Goal: Task Accomplishment & Management: Manage account settings

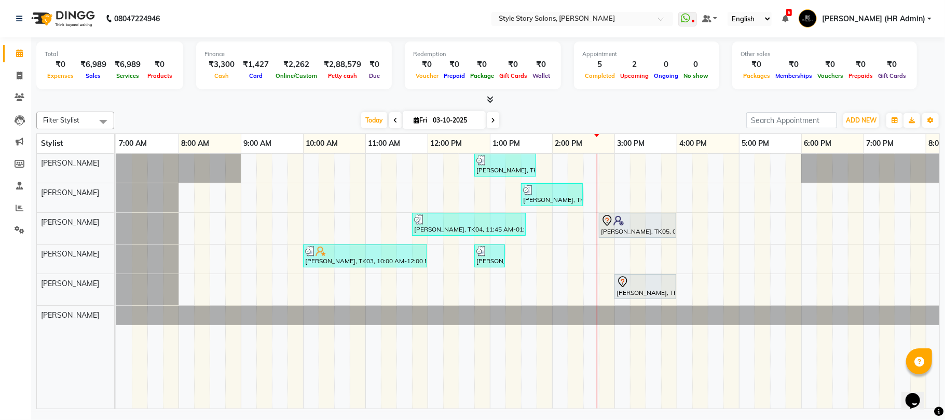
click at [606, 168] on div "[PERSON_NAME], TK02, 12:45 PM-01:45 PM, Fruity Pedicure (₹1000) [PERSON_NAME], …" at bounding box center [614, 281] width 996 height 255
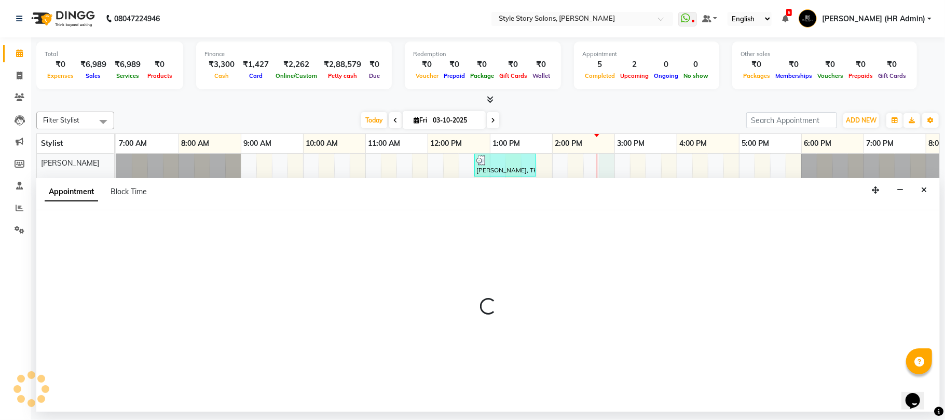
select select "46661"
select select "tentative"
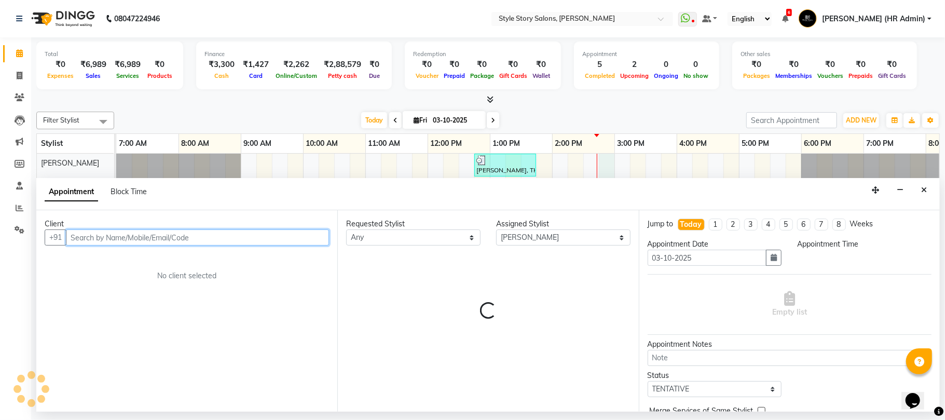
select select "885"
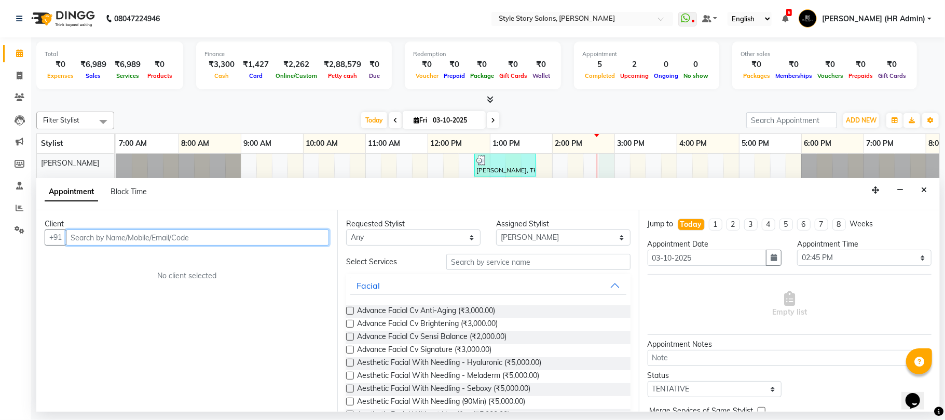
click at [177, 239] on input "text" at bounding box center [197, 237] width 263 height 16
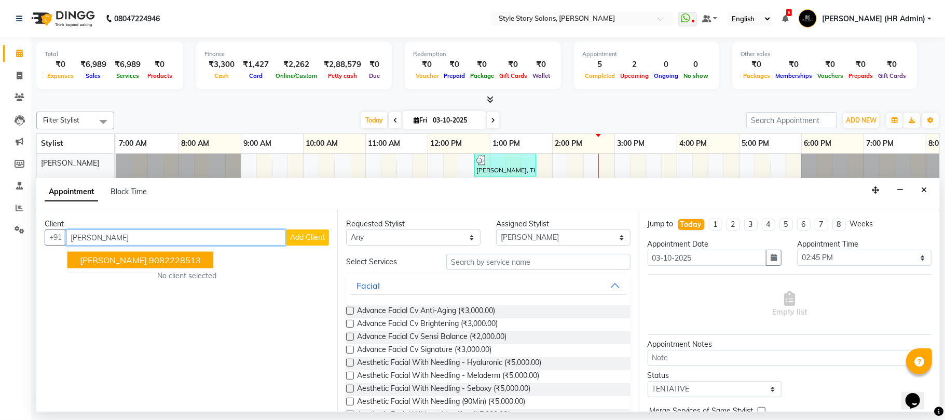
click at [106, 259] on span "[PERSON_NAME]" at bounding box center [113, 260] width 67 height 10
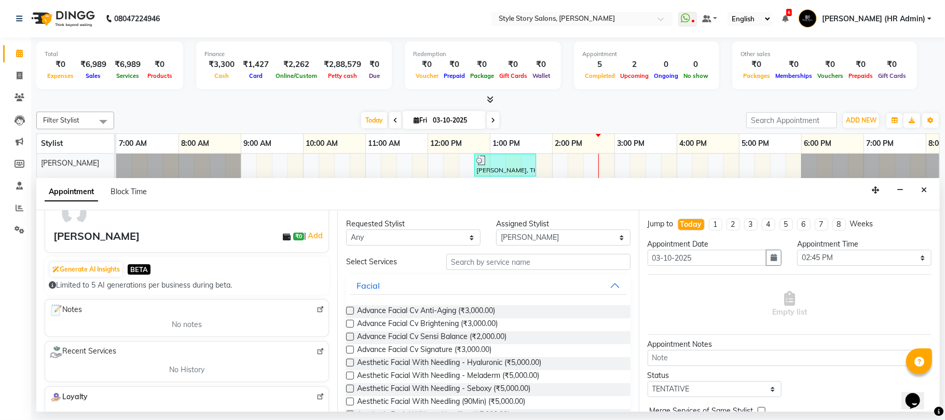
scroll to position [38, 0]
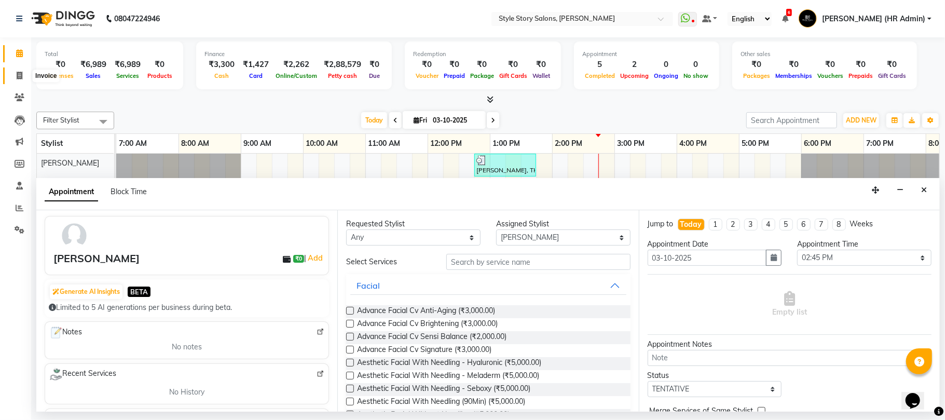
type input "9082228513"
drag, startPoint x: 17, startPoint y: 76, endPoint x: 59, endPoint y: 84, distance: 42.8
click at [17, 77] on icon at bounding box center [20, 76] width 6 height 8
select select "service"
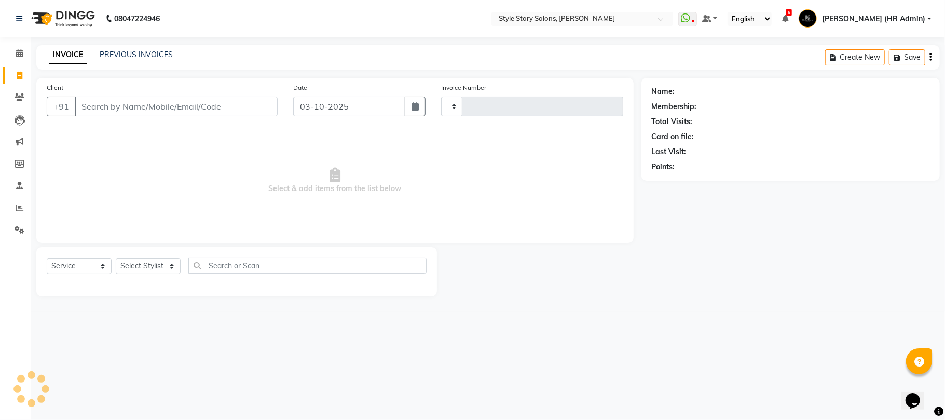
type input "1793"
select select "6249"
click at [162, 107] on input "Client" at bounding box center [176, 106] width 203 height 20
type input "B"
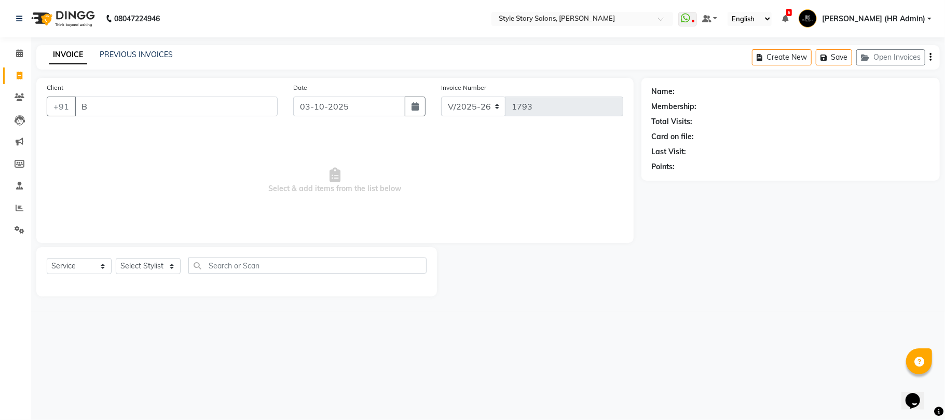
select select "61197"
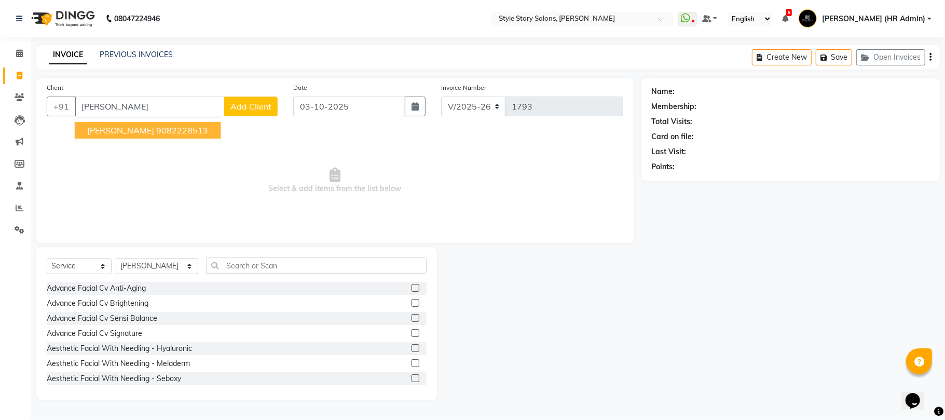
click at [156, 133] on ngb-highlight "9082228513" at bounding box center [182, 130] width 52 height 10
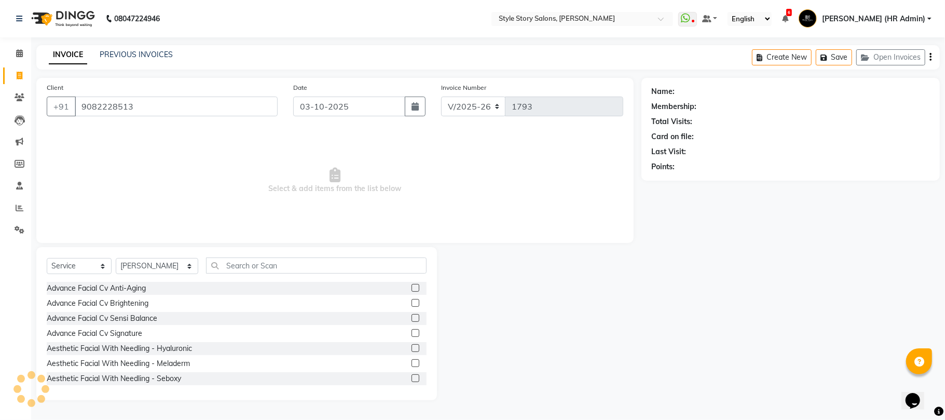
type input "9082228513"
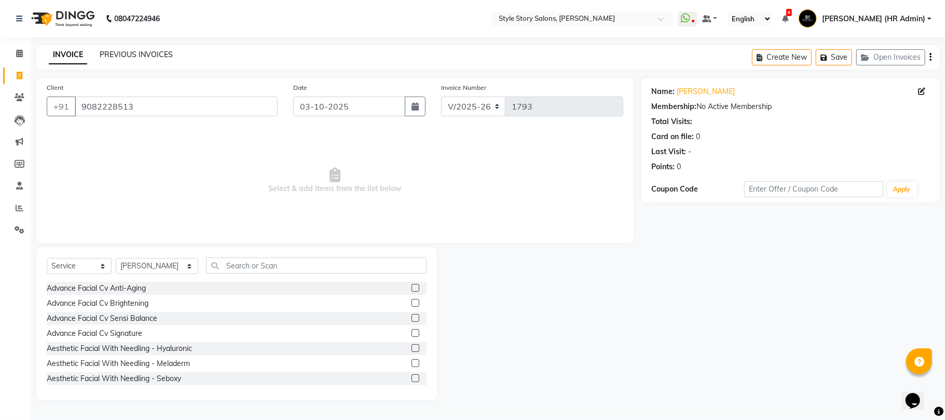
click at [155, 51] on link "PREVIOUS INVOICES" at bounding box center [136, 54] width 73 height 9
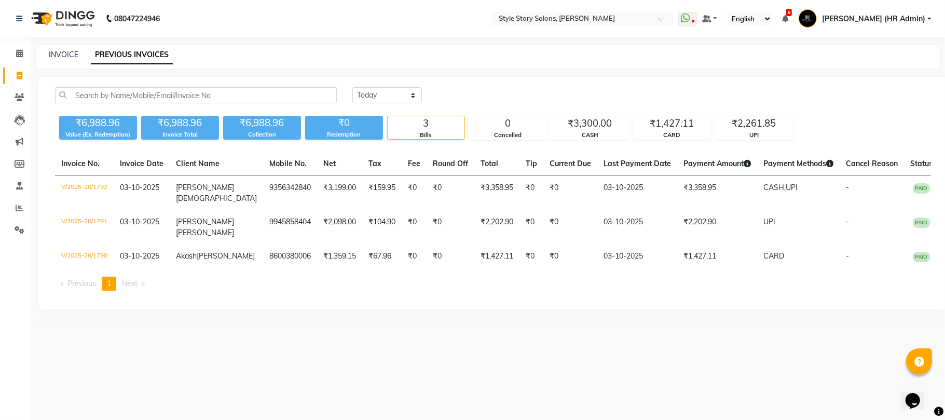
click at [145, 54] on link "PREVIOUS INVOICES" at bounding box center [132, 55] width 82 height 19
click at [155, 95] on input "text" at bounding box center [196, 95] width 282 height 16
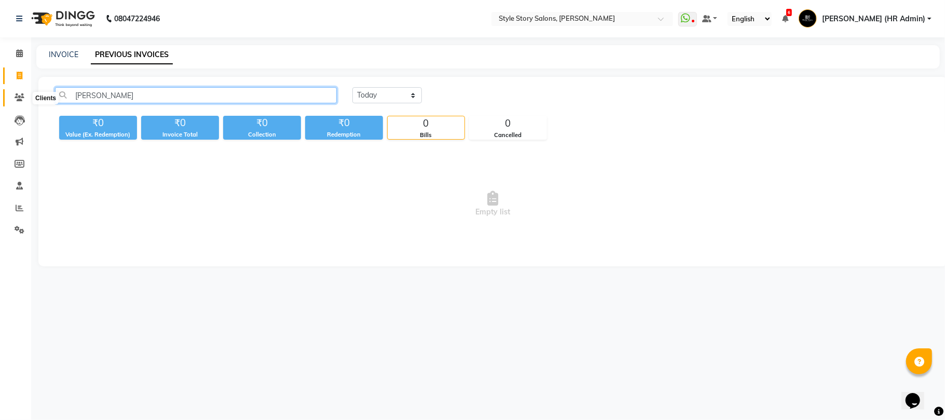
type input "[PERSON_NAME]"
click at [13, 94] on span at bounding box center [19, 98] width 18 height 12
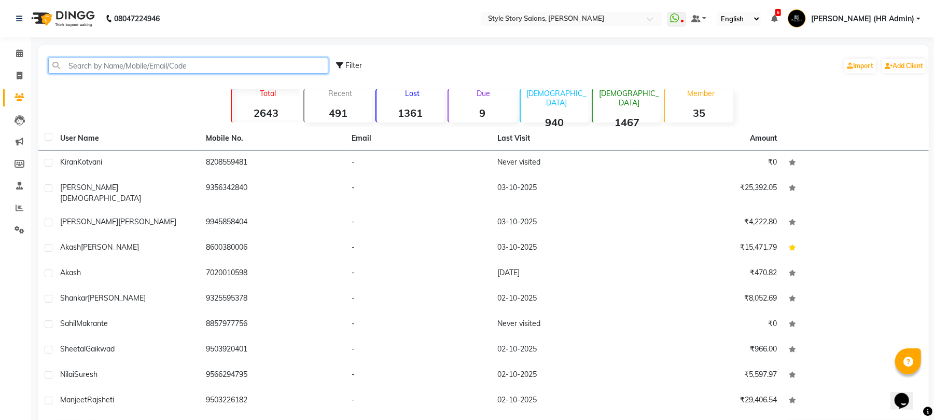
click at [132, 66] on input "text" at bounding box center [188, 66] width 280 height 16
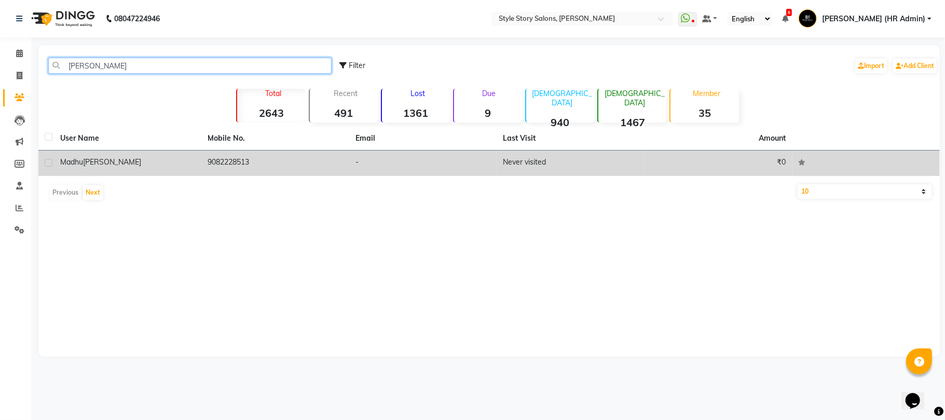
type input "[PERSON_NAME]"
click at [225, 158] on td "9082228513" at bounding box center [276, 162] width 148 height 25
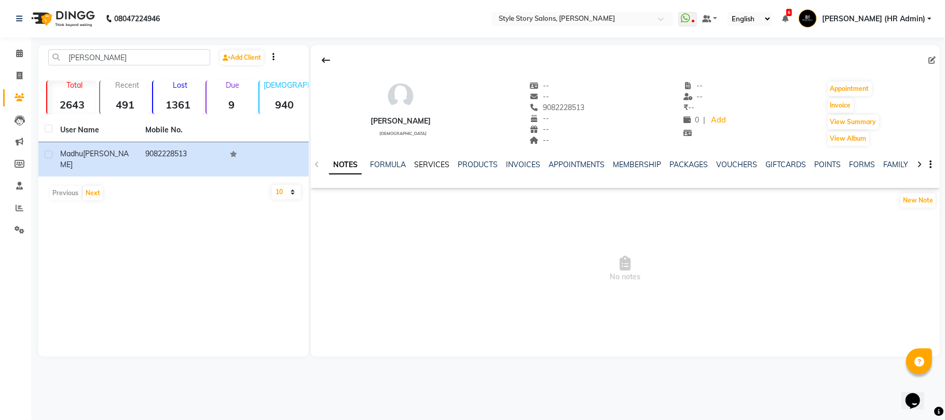
click at [430, 161] on link "SERVICES" at bounding box center [431, 164] width 35 height 9
click at [372, 160] on link "FORMULA" at bounding box center [370, 164] width 36 height 9
click at [347, 167] on link "NOTES" at bounding box center [340, 164] width 23 height 9
click at [521, 164] on link "INVOICES" at bounding box center [523, 164] width 34 height 9
click at [563, 164] on link "APPOINTMENTS" at bounding box center [551, 164] width 56 height 9
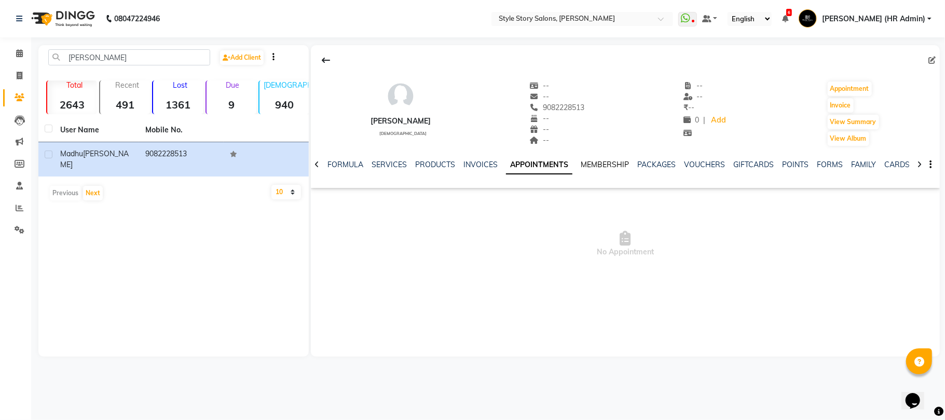
click at [598, 166] on link "MEMBERSHIP" at bounding box center [605, 164] width 48 height 9
click at [636, 162] on link "PACKAGES" at bounding box center [646, 164] width 38 height 9
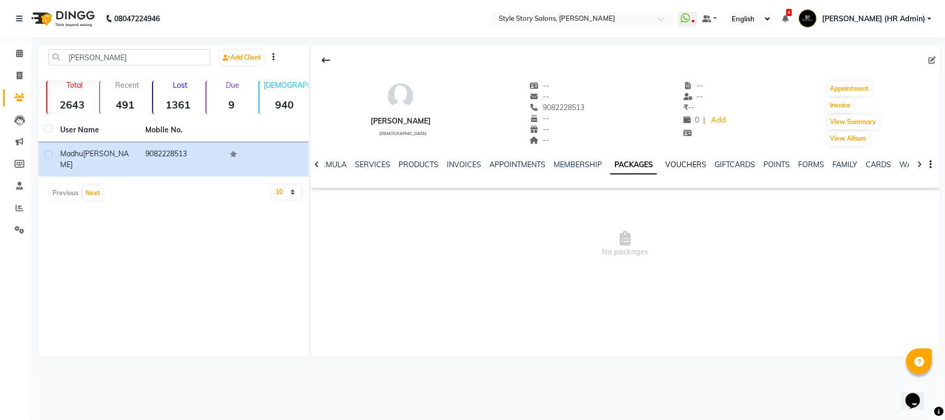
click at [675, 160] on link "VOUCHERS" at bounding box center [685, 164] width 41 height 9
click at [721, 164] on link "GIFTCARDS" at bounding box center [726, 164] width 40 height 9
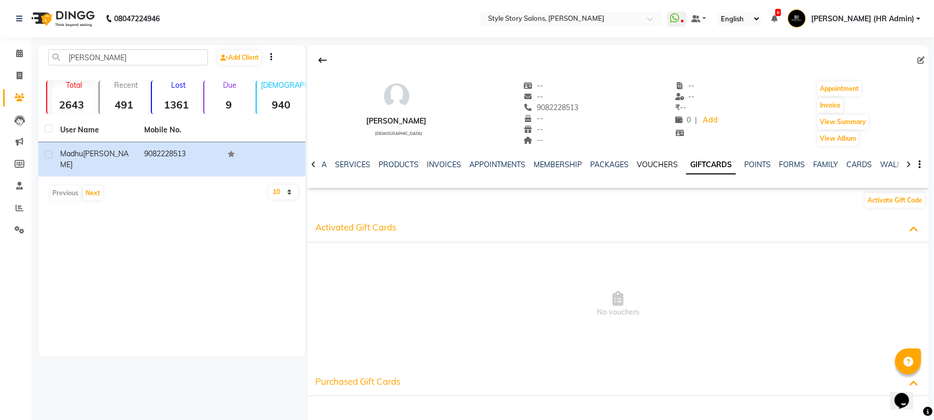
click at [664, 167] on link "VOUCHERS" at bounding box center [657, 164] width 41 height 9
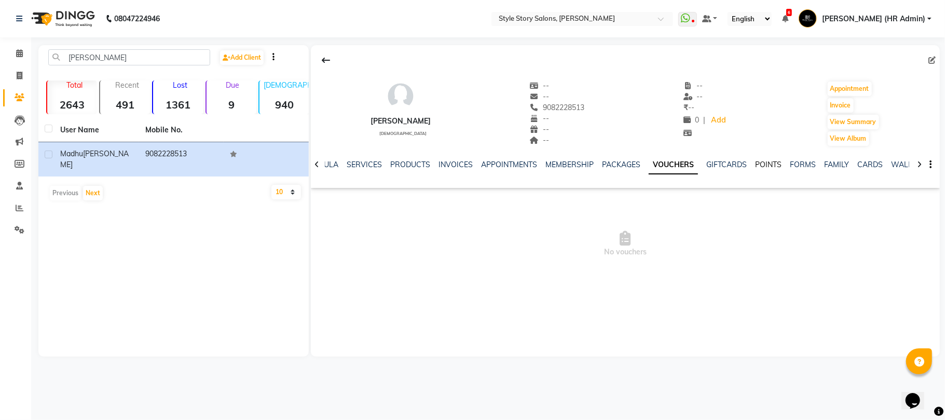
click at [757, 165] on link "POINTS" at bounding box center [768, 164] width 26 height 9
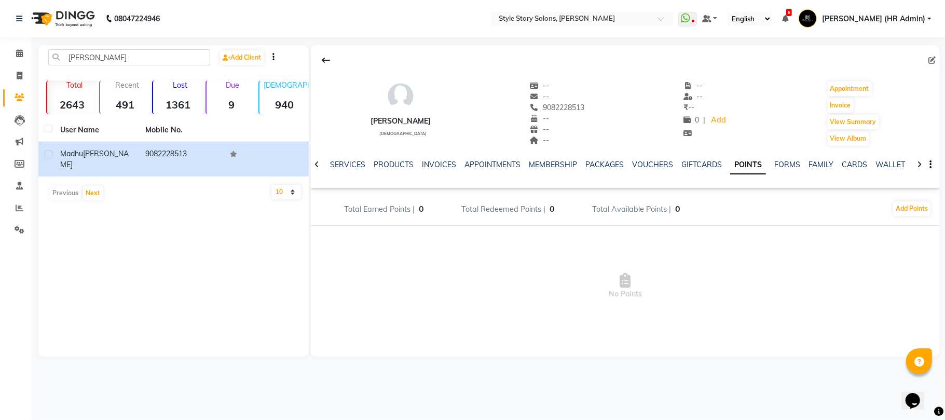
click at [781, 169] on div "FORMS" at bounding box center [787, 164] width 26 height 11
click at [781, 163] on link "FORMS" at bounding box center [787, 164] width 26 height 9
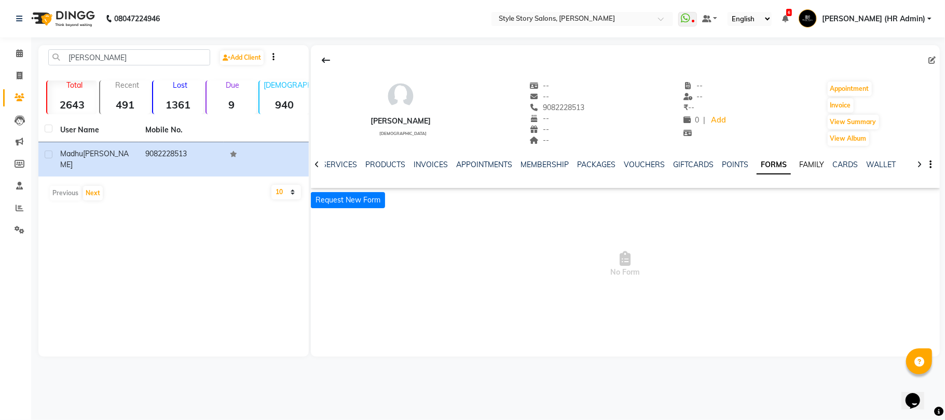
click at [799, 166] on link "FAMILY" at bounding box center [811, 164] width 25 height 9
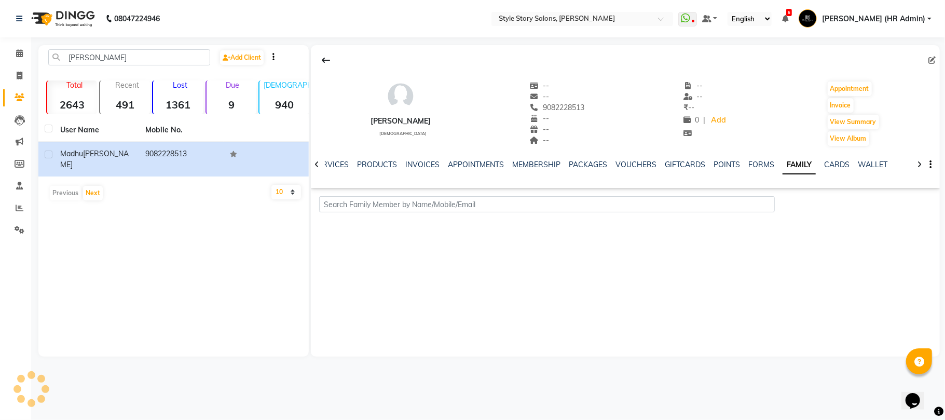
click at [833, 169] on div "CARDS" at bounding box center [836, 164] width 25 height 11
click at [826, 167] on link "CARDS" at bounding box center [836, 164] width 25 height 9
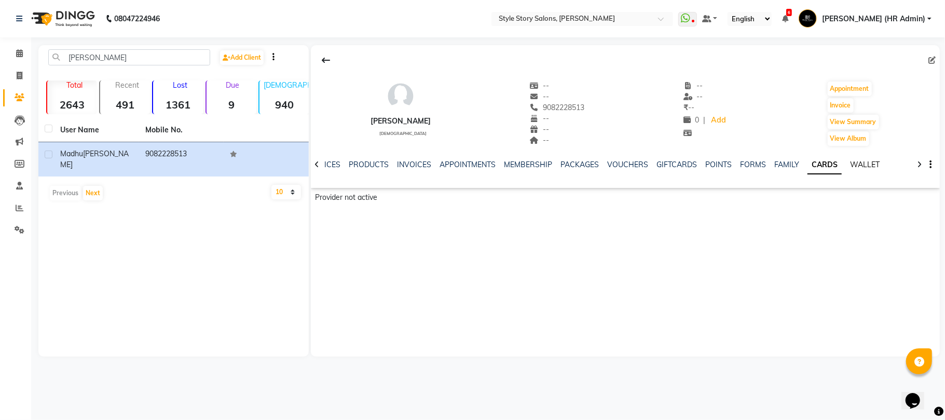
click at [853, 163] on link "WALLET" at bounding box center [865, 164] width 30 height 9
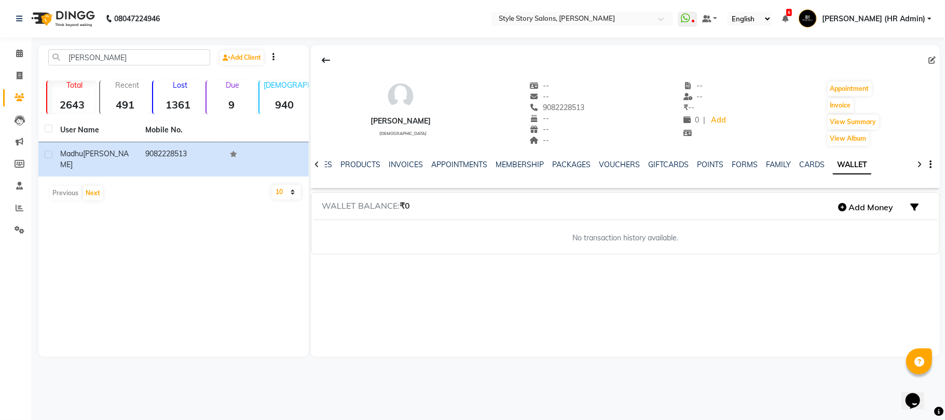
click at [320, 167] on div at bounding box center [317, 164] width 12 height 20
click at [314, 164] on icon at bounding box center [316, 164] width 5 height 7
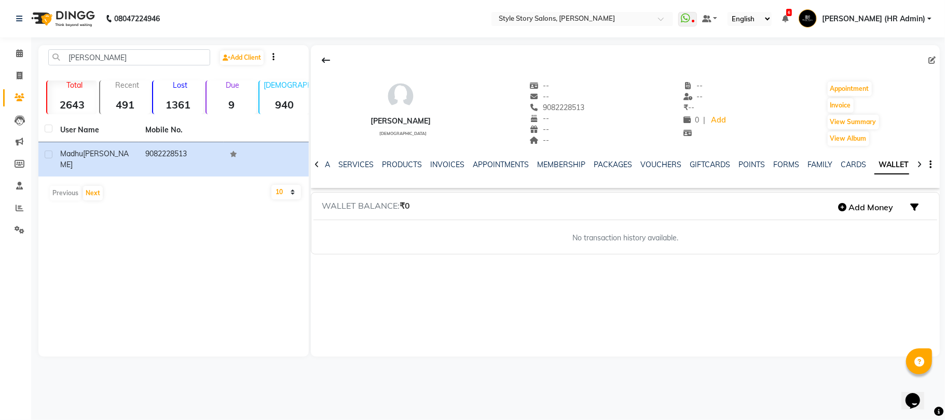
click at [314, 164] on icon at bounding box center [316, 164] width 5 height 7
click at [316, 162] on icon at bounding box center [316, 164] width 5 height 7
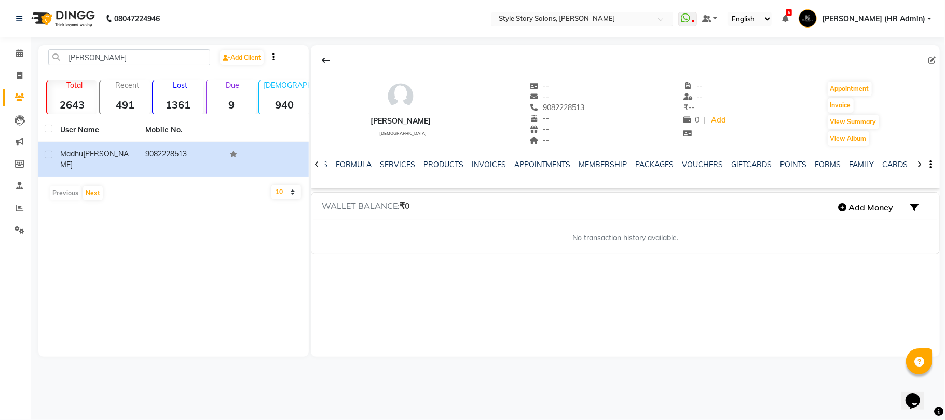
click at [644, 20] on input "text" at bounding box center [571, 20] width 150 height 10
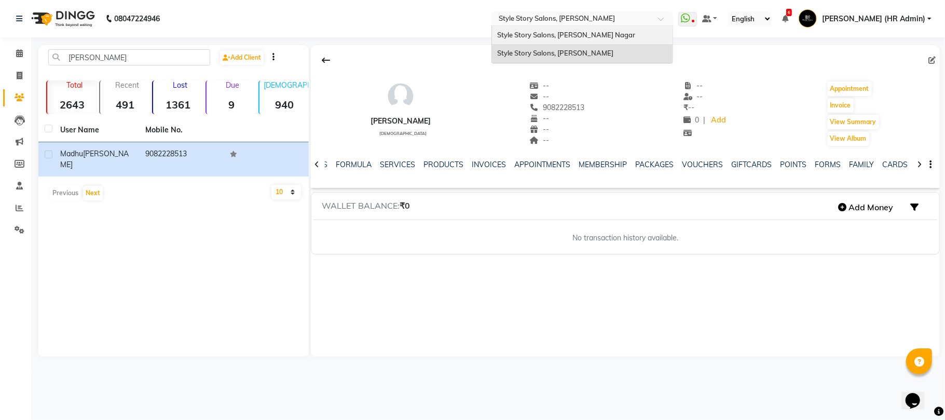
click at [627, 34] on div "Style Story Salons, [PERSON_NAME] Nagar" at bounding box center [582, 35] width 181 height 19
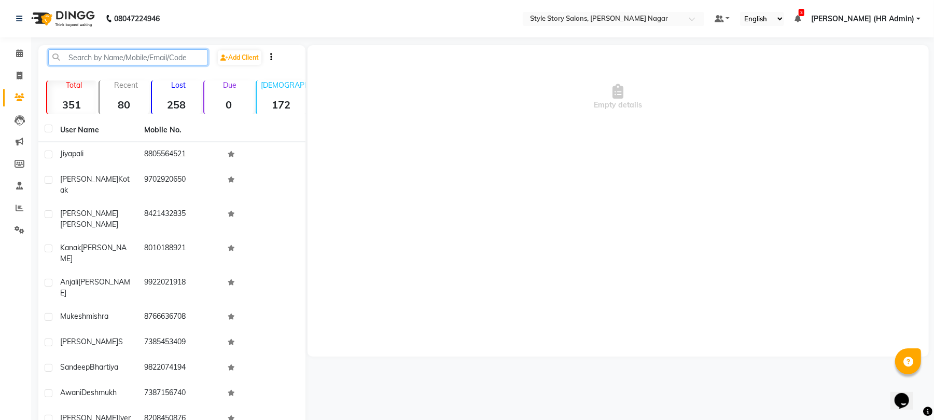
click at [100, 58] on input "text" at bounding box center [128, 57] width 160 height 16
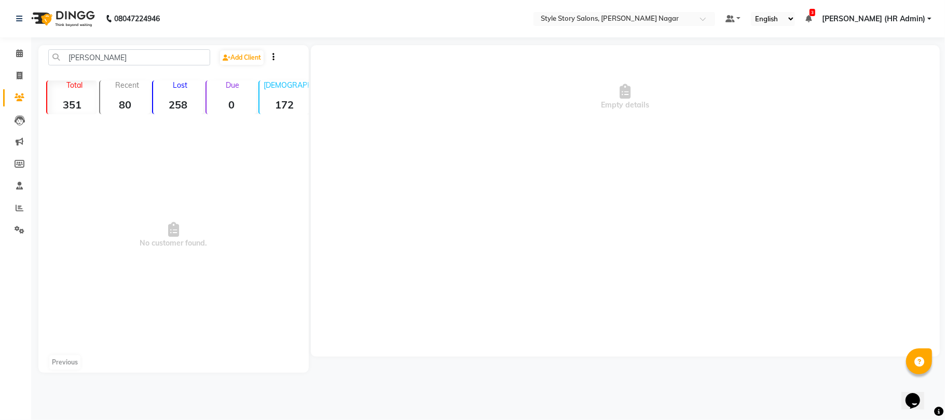
click at [72, 102] on strong "351" at bounding box center [72, 104] width 50 height 13
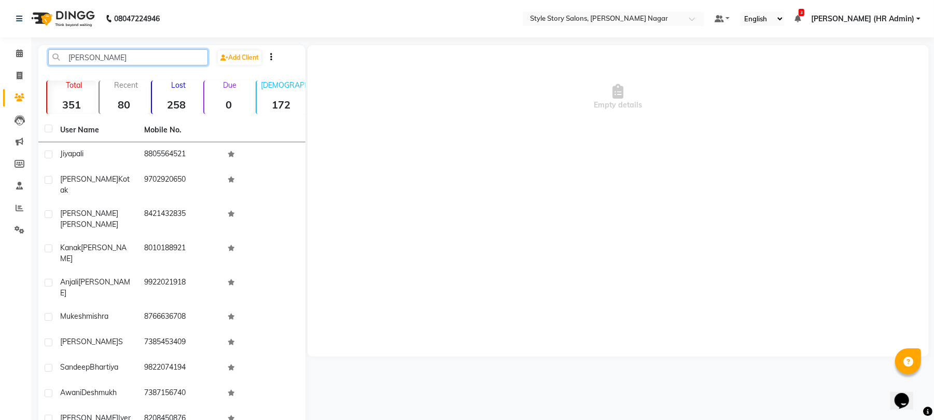
click at [107, 58] on input "[PERSON_NAME]" at bounding box center [128, 57] width 160 height 16
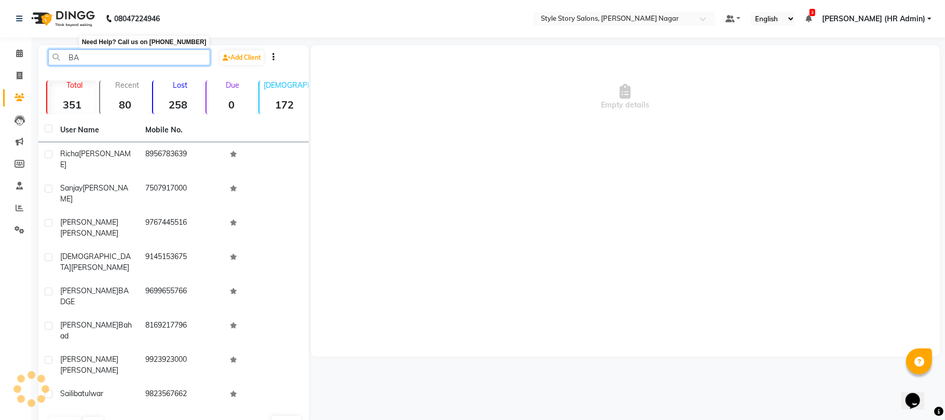
type input "B"
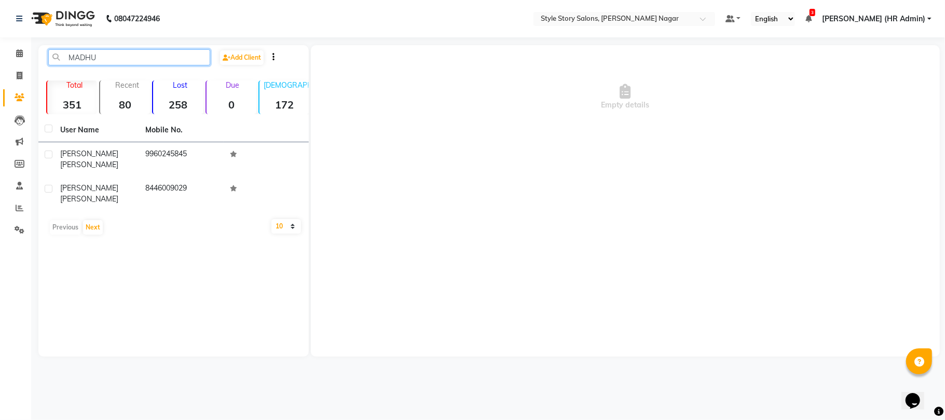
drag, startPoint x: 108, startPoint y: 49, endPoint x: 0, endPoint y: 63, distance: 109.4
click at [0, 63] on app-home "08047224946 Select Location × Style Story Salons, Laxmi Nagar Default Panel My …" at bounding box center [472, 186] width 945 height 372
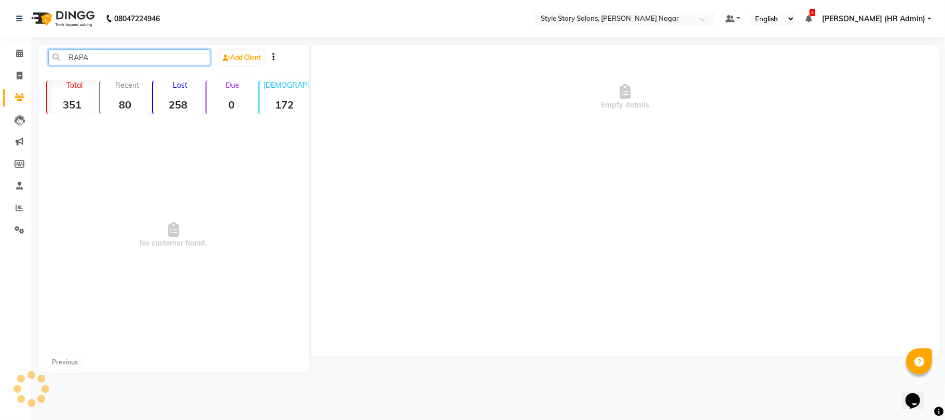
type input "[PERSON_NAME]"
click at [20, 71] on span at bounding box center [19, 76] width 18 height 12
select select "8255"
select select "service"
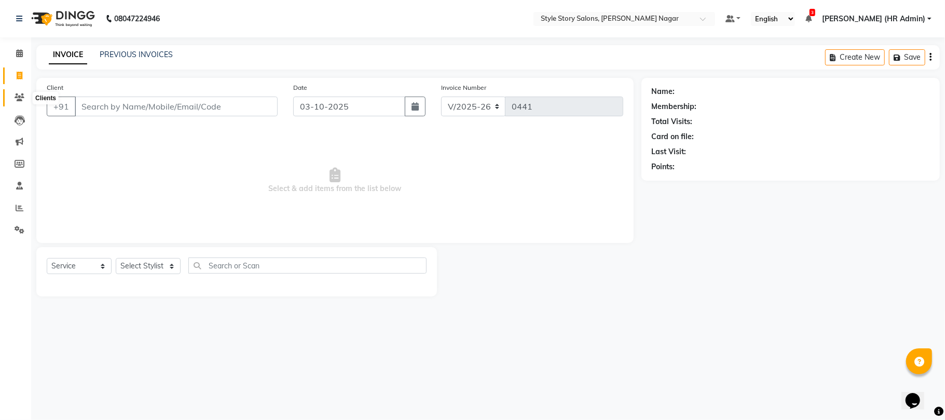
click at [16, 99] on icon at bounding box center [20, 97] width 10 height 8
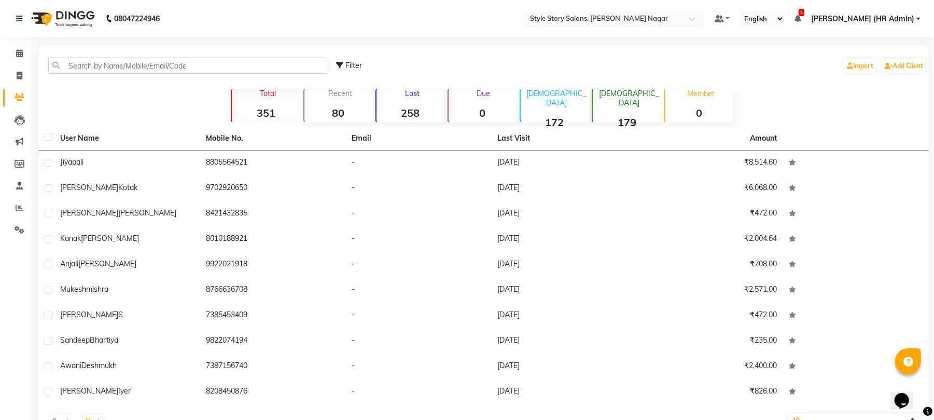
click at [671, 17] on input "text" at bounding box center [603, 20] width 150 height 10
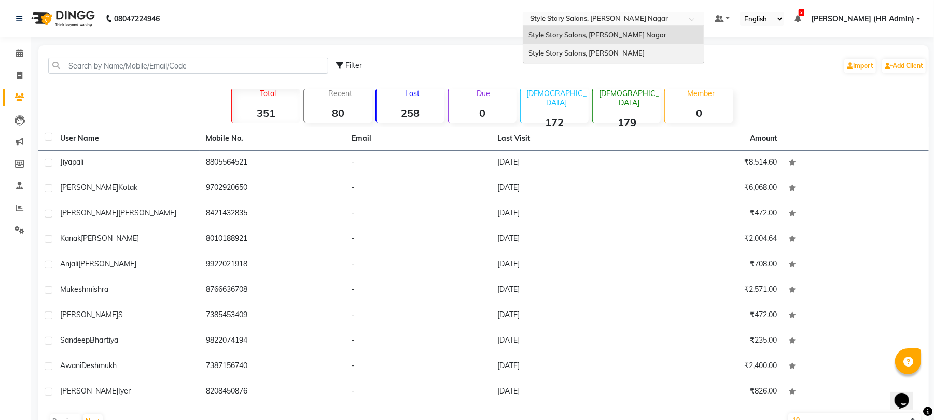
drag, startPoint x: 667, startPoint y: 55, endPoint x: 658, endPoint y: 53, distance: 9.1
click at [666, 55] on div "Style Story Salons, [PERSON_NAME]" at bounding box center [613, 53] width 181 height 19
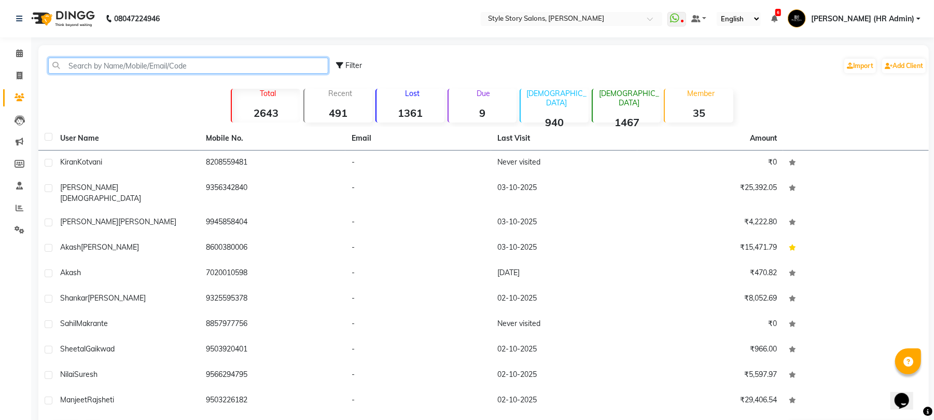
click at [131, 71] on input "text" at bounding box center [188, 66] width 280 height 16
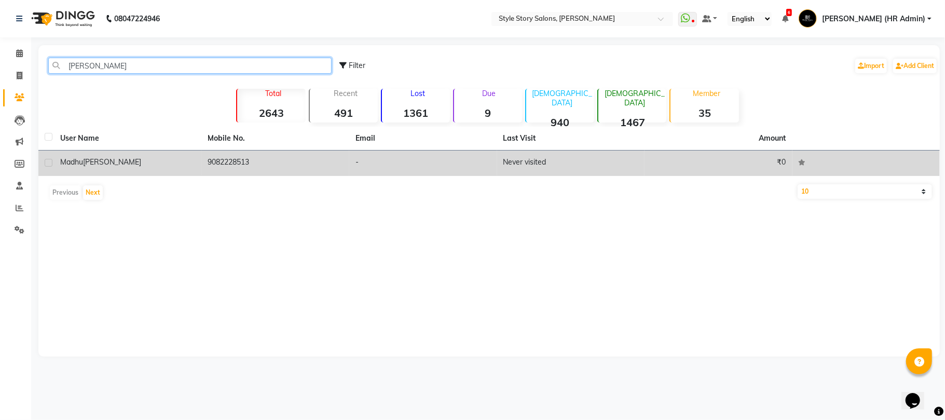
type input "[PERSON_NAME]"
click at [231, 165] on td "9082228513" at bounding box center [276, 162] width 148 height 25
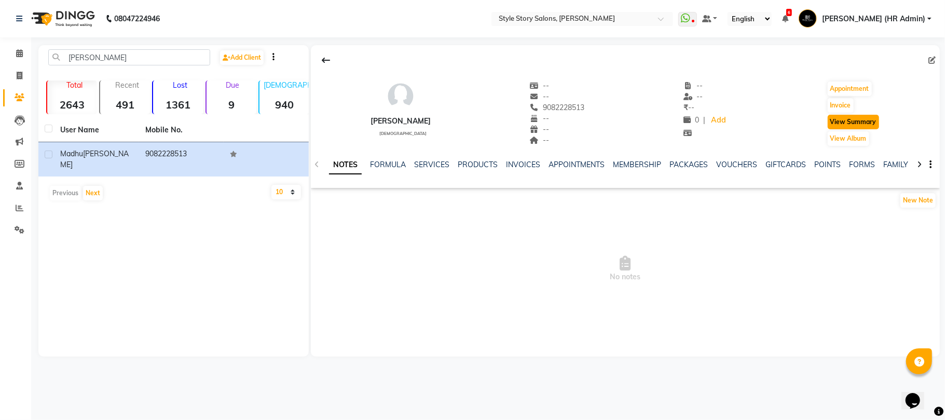
click at [850, 127] on button "View Summary" at bounding box center [852, 122] width 51 height 15
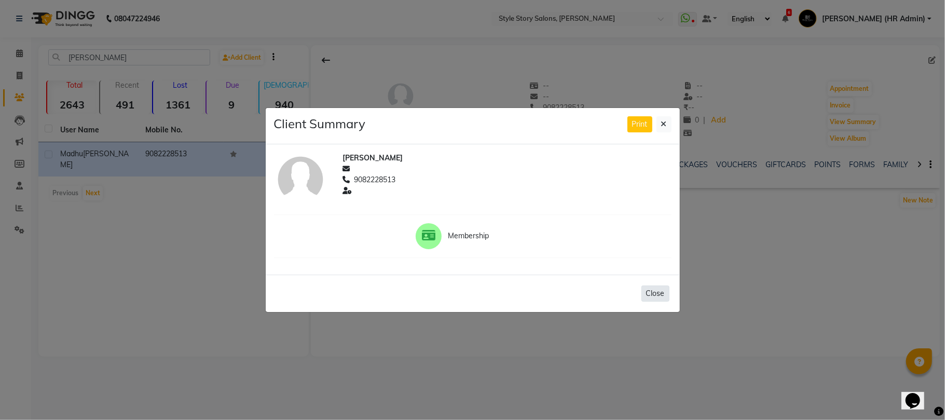
click at [653, 295] on button "Close" at bounding box center [655, 293] width 28 height 16
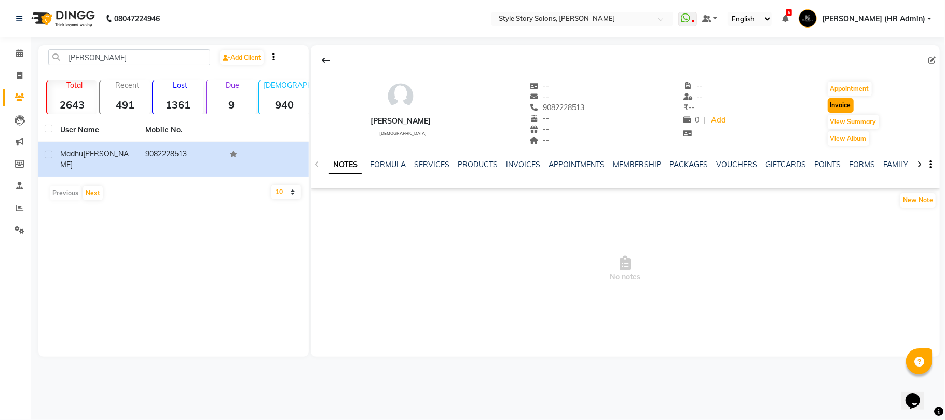
click at [845, 106] on button "Invoice" at bounding box center [840, 105] width 26 height 15
select select "service"
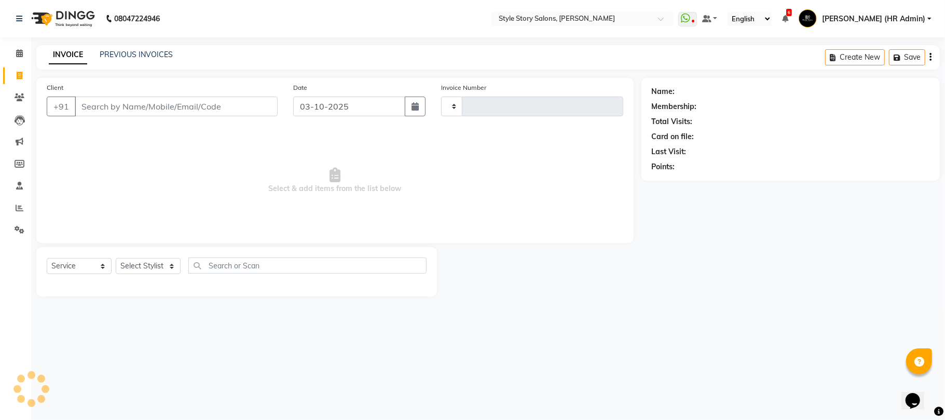
type input "1793"
select select "6249"
type input "9082228513"
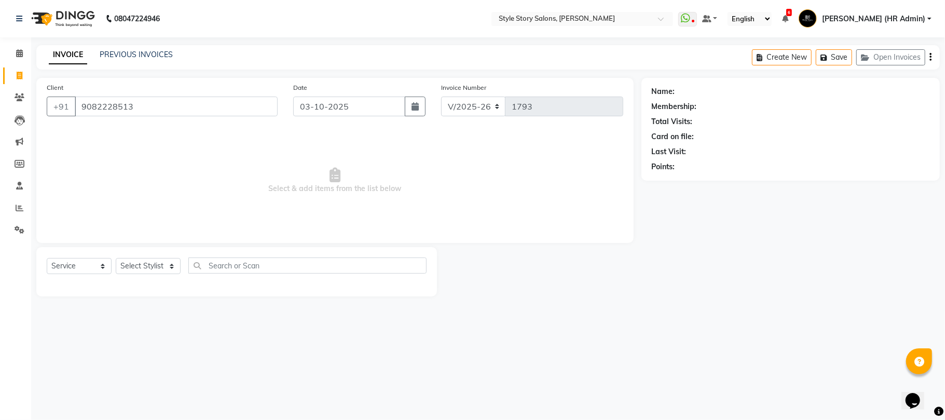
select select "61197"
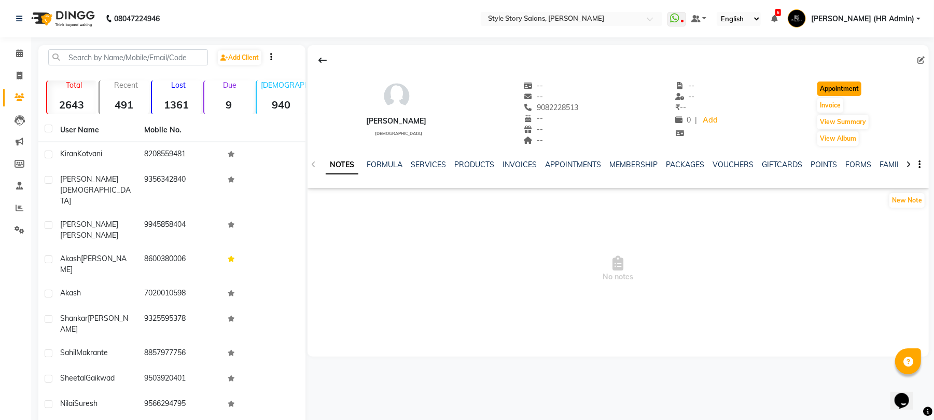
click at [839, 91] on button "Appointment" at bounding box center [840, 88] width 44 height 15
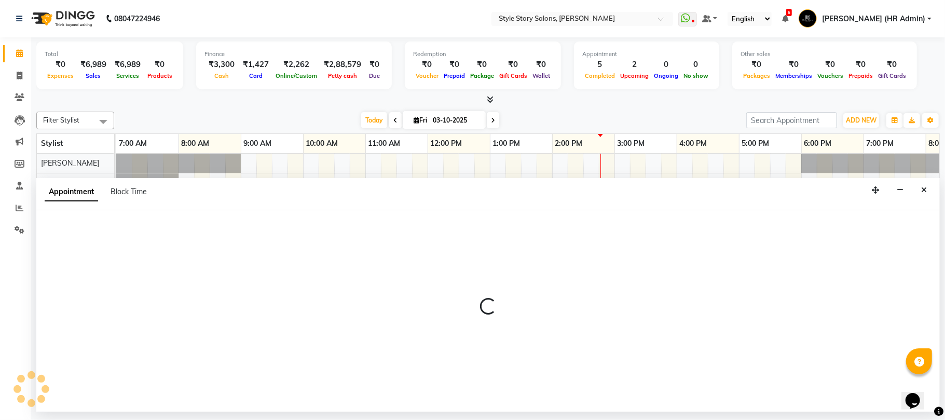
select select "tentative"
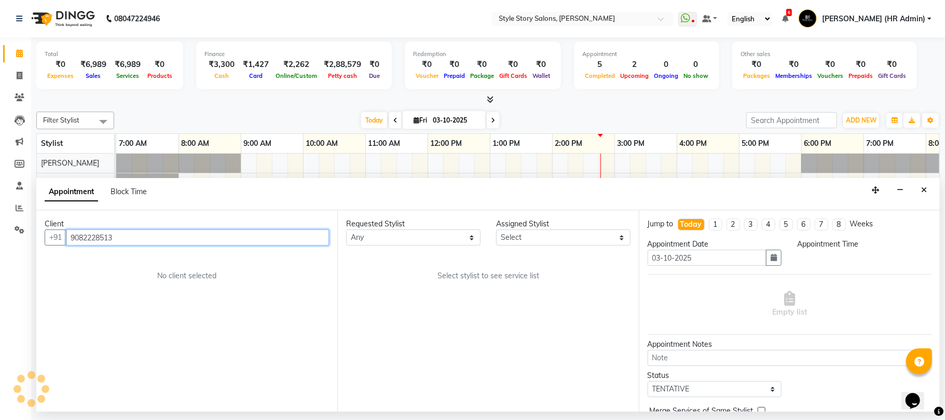
select select "480"
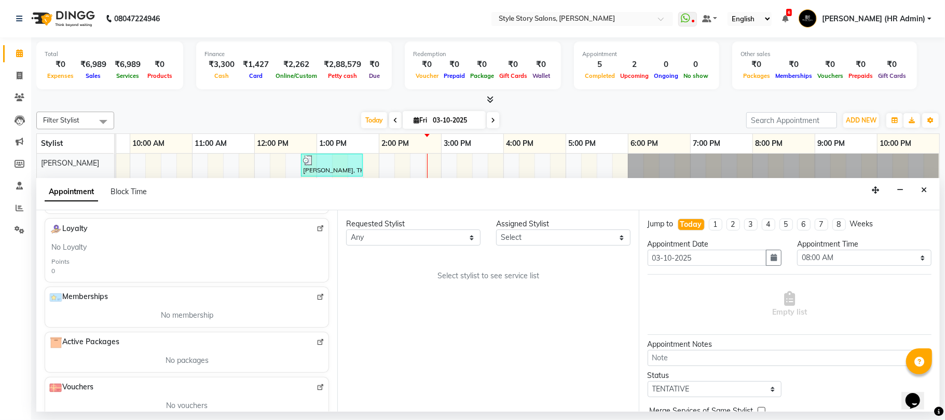
scroll to position [245, 0]
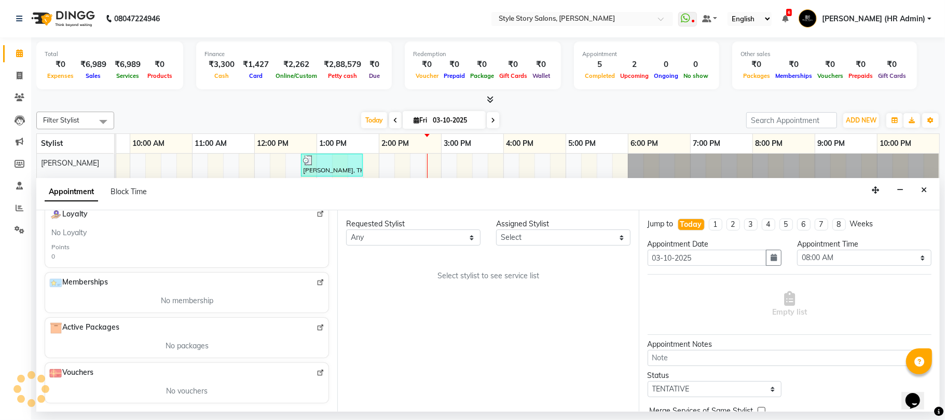
drag, startPoint x: 922, startPoint y: 191, endPoint x: 915, endPoint y: 193, distance: 7.4
click at [922, 191] on icon "Close" at bounding box center [924, 189] width 6 height 7
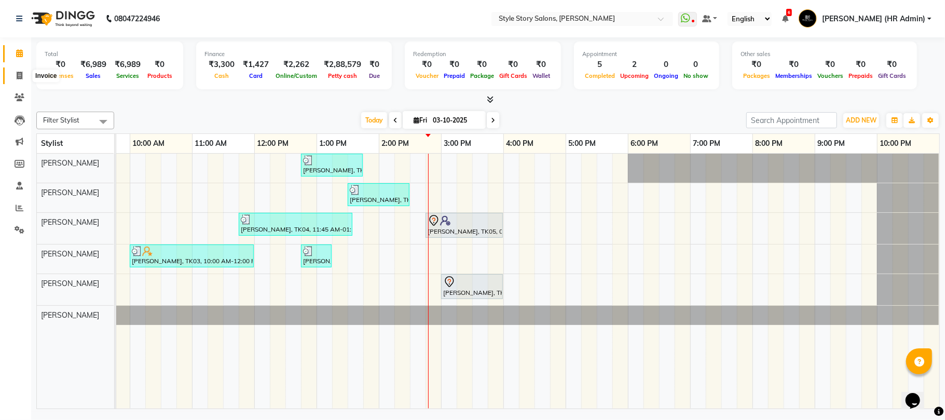
click at [21, 72] on icon at bounding box center [20, 76] width 6 height 8
select select "service"
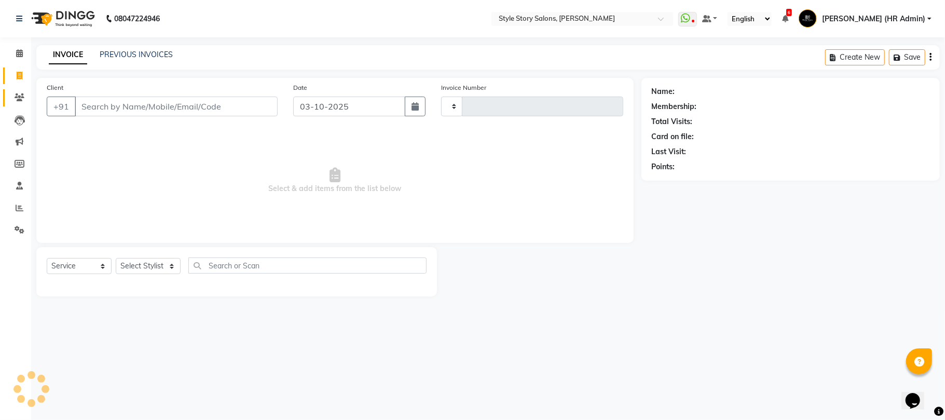
type input "1793"
select select "6249"
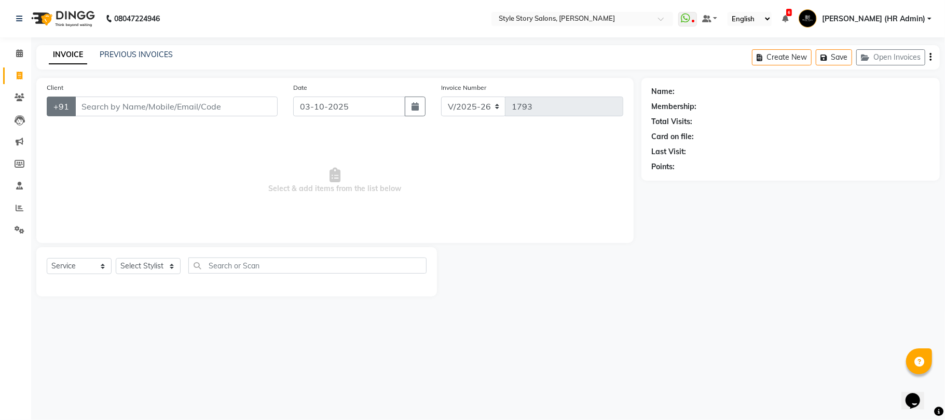
select select "61197"
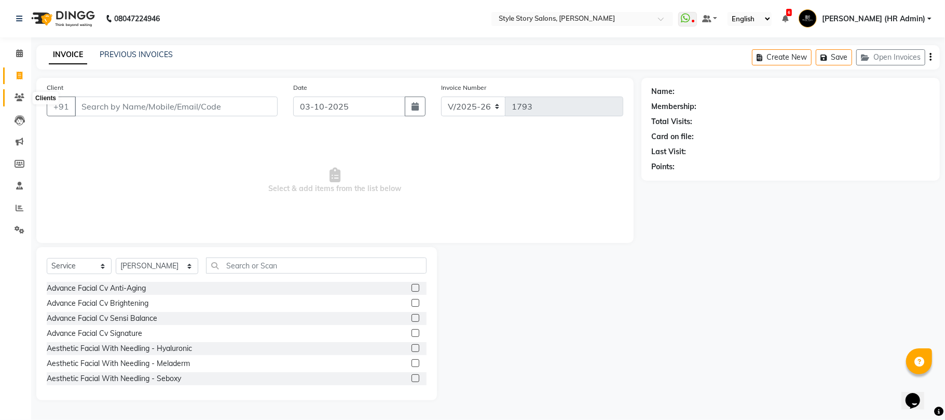
click at [16, 96] on icon at bounding box center [20, 97] width 10 height 8
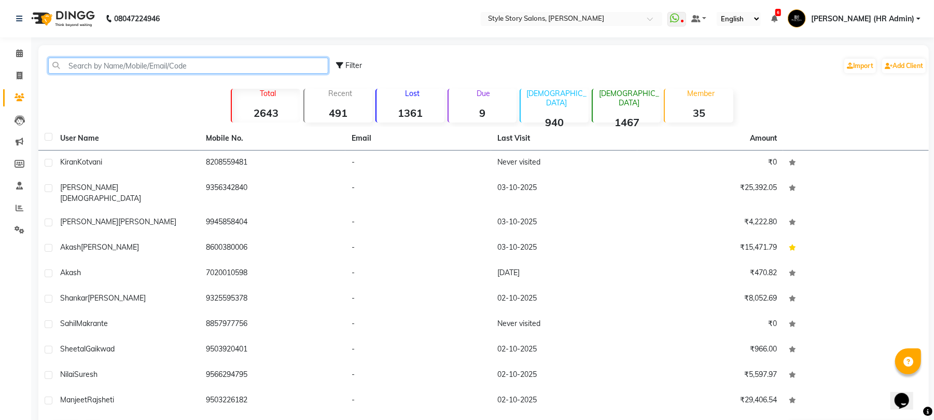
click at [144, 68] on input "text" at bounding box center [188, 66] width 280 height 16
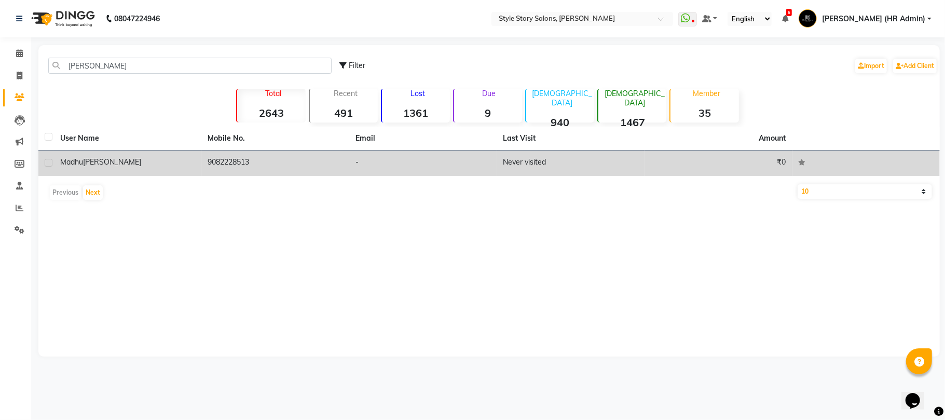
click at [77, 169] on td "Madhu Bapat" at bounding box center [128, 162] width 148 height 25
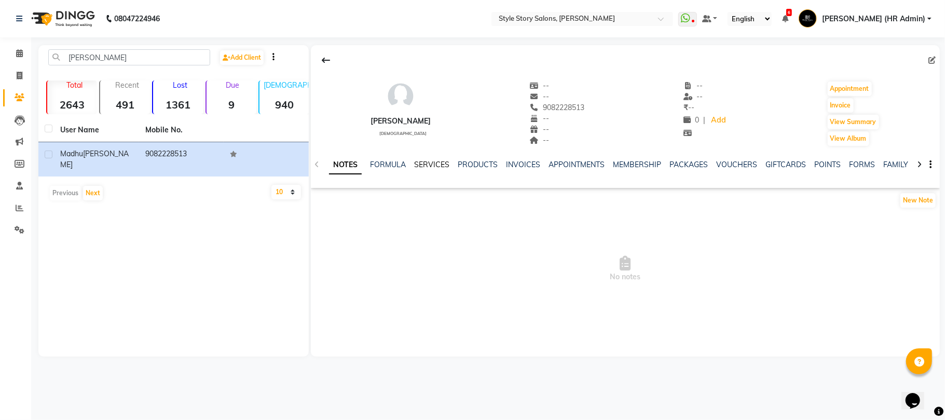
click at [431, 166] on link "SERVICES" at bounding box center [431, 164] width 35 height 9
click at [496, 164] on link "INVOICES" at bounding box center [513, 164] width 34 height 9
click at [560, 164] on link "APPOINTMENTS" at bounding box center [551, 164] width 56 height 9
click at [592, 162] on link "MEMBERSHIP" at bounding box center [605, 164] width 48 height 9
click at [639, 164] on link "PACKAGES" at bounding box center [646, 164] width 38 height 9
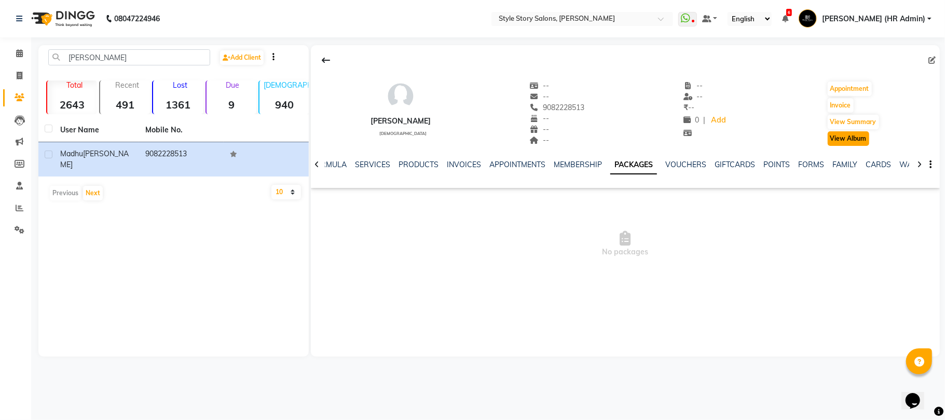
click at [852, 137] on button "View Album" at bounding box center [848, 138] width 42 height 15
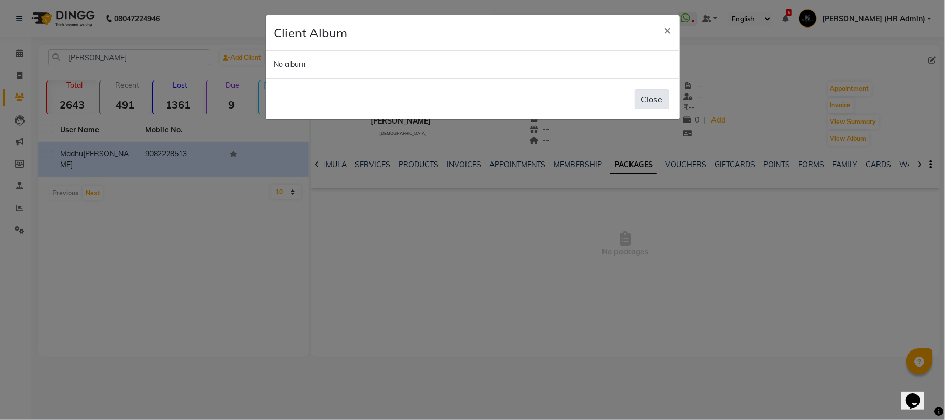
click at [654, 92] on button "Close" at bounding box center [651, 99] width 35 height 20
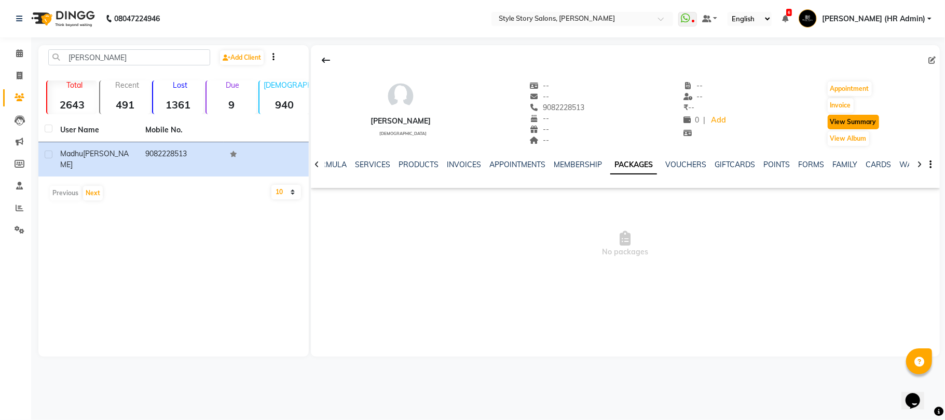
click at [847, 123] on button "View Summary" at bounding box center [852, 122] width 51 height 15
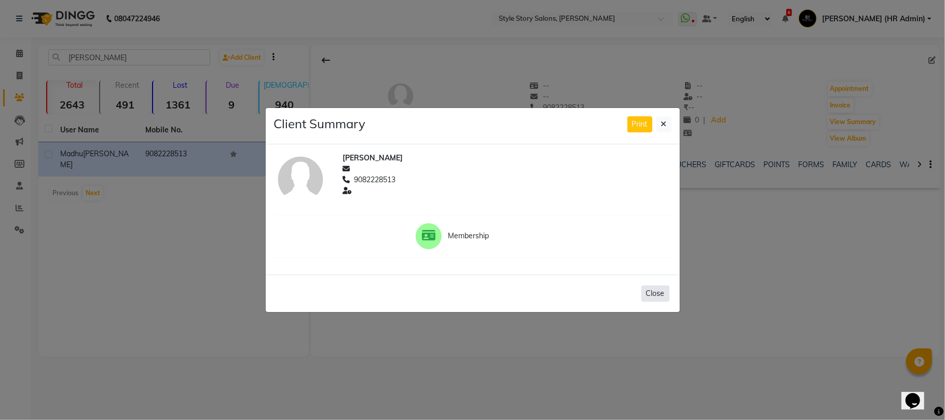
click at [650, 300] on button "Close" at bounding box center [655, 293] width 28 height 16
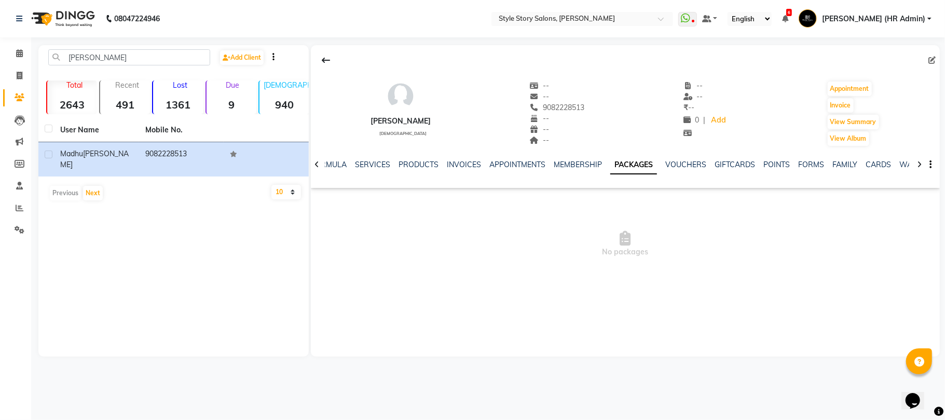
drag, startPoint x: 540, startPoint y: 106, endPoint x: 603, endPoint y: 111, distance: 62.9
click at [603, 111] on div "Madhu Bapat female -- -- 9082228513 -- -- -- -- -- ₹ -- 0 | Add Appointment Inv…" at bounding box center [625, 108] width 629 height 77
drag, startPoint x: 119, startPoint y: 57, endPoint x: 52, endPoint y: 71, distance: 68.3
click at [52, 71] on div "BAPAT Add Client" at bounding box center [173, 61] width 266 height 24
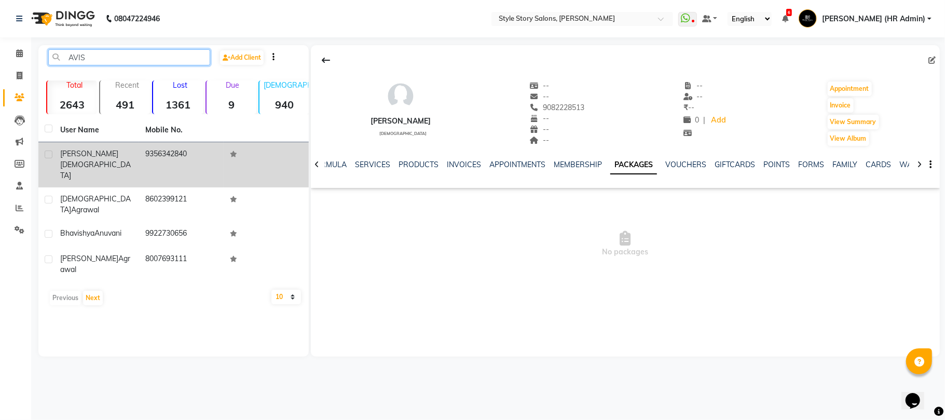
type input "AVIS"
click at [99, 152] on div "Avishi Jain" at bounding box center [96, 164] width 73 height 33
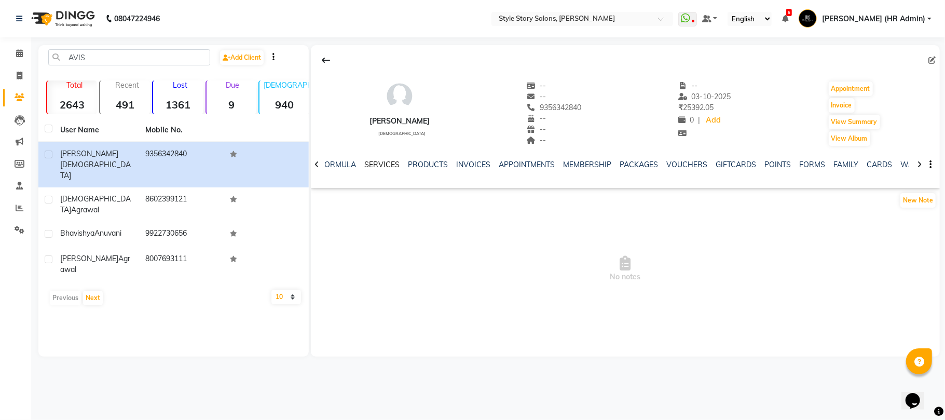
click at [386, 162] on link "SERVICES" at bounding box center [381, 164] width 35 height 9
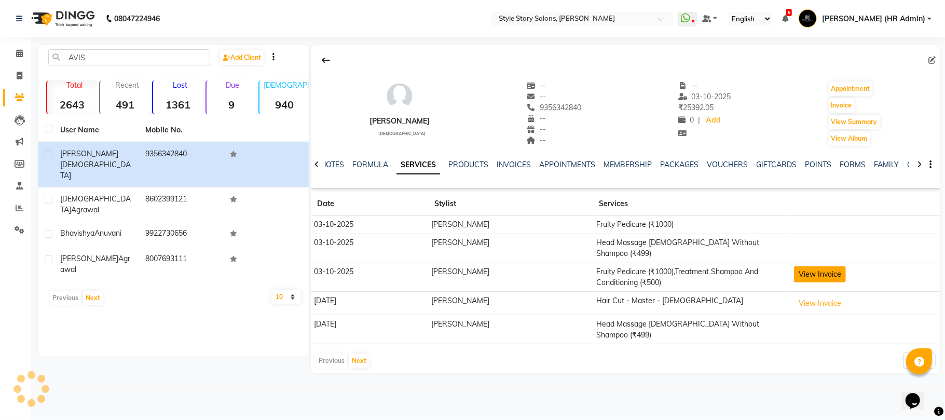
click at [806, 266] on button "View Invoice" at bounding box center [820, 274] width 52 height 16
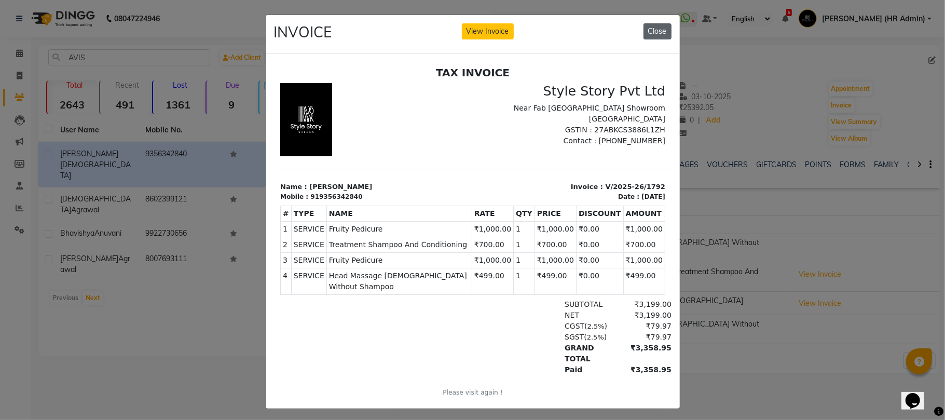
drag, startPoint x: 659, startPoint y: 33, endPoint x: 371, endPoint y: 48, distance: 287.8
click at [659, 33] on button "Close" at bounding box center [657, 31] width 28 height 16
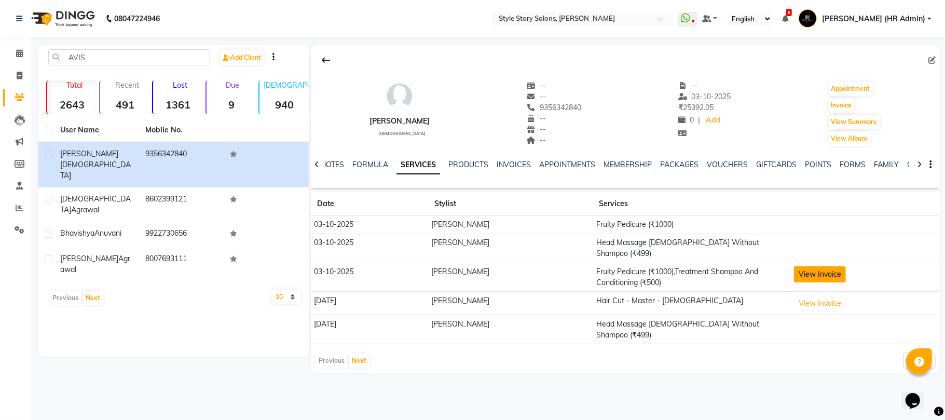
click at [831, 268] on button "View Invoice" at bounding box center [820, 274] width 52 height 16
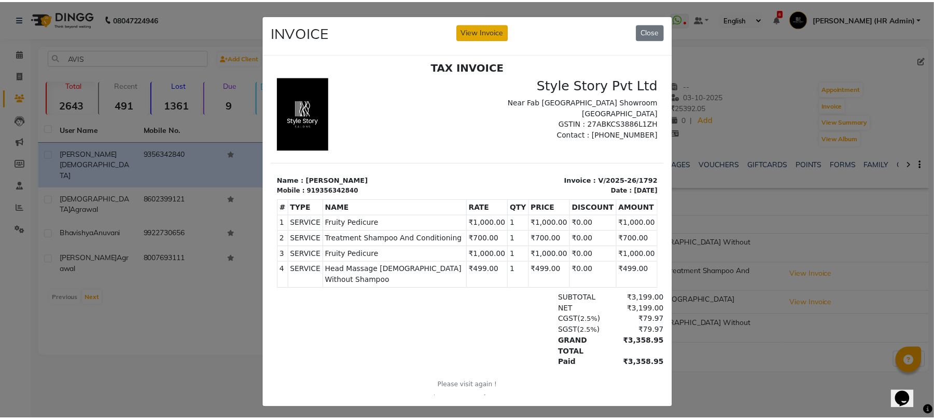
scroll to position [8, 0]
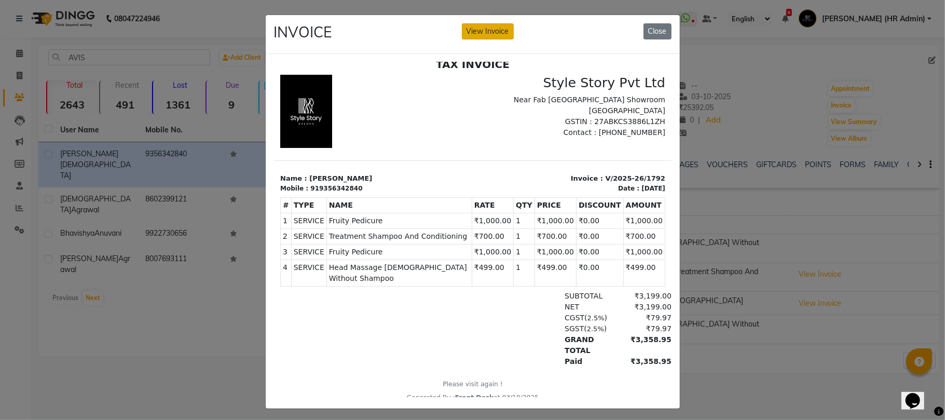
click at [463, 25] on button "View Invoice" at bounding box center [488, 31] width 52 height 16
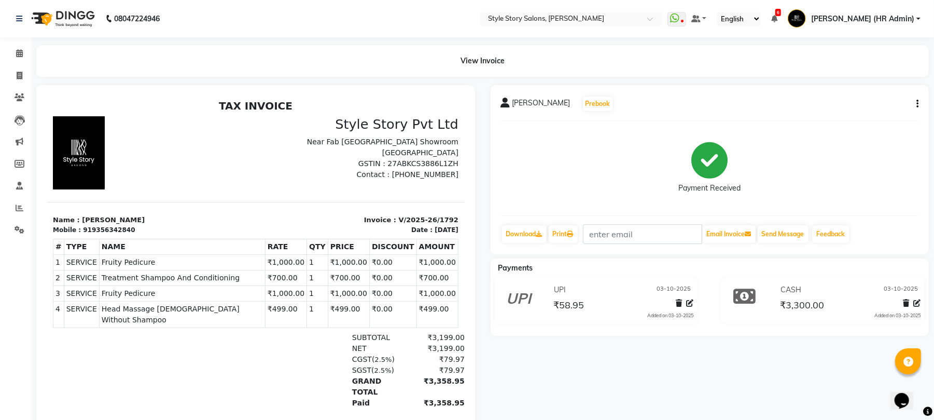
click at [917, 104] on icon "button" at bounding box center [918, 104] width 2 height 1
click at [854, 117] on div "Edit Invoice" at bounding box center [865, 116] width 71 height 13
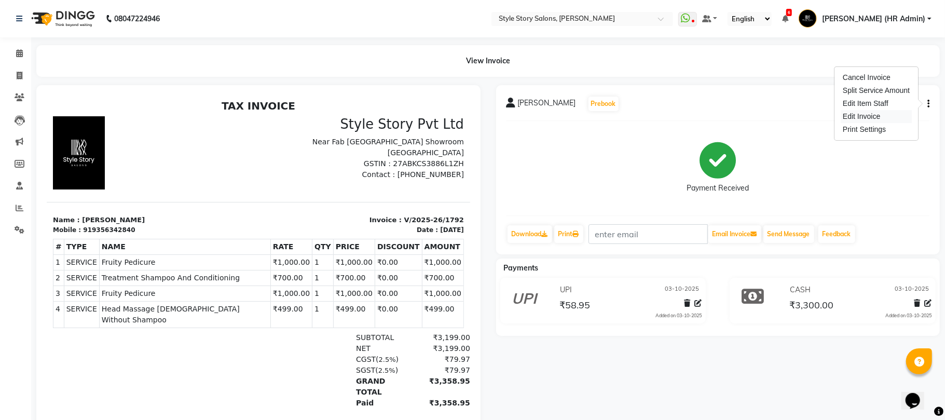
select select "service"
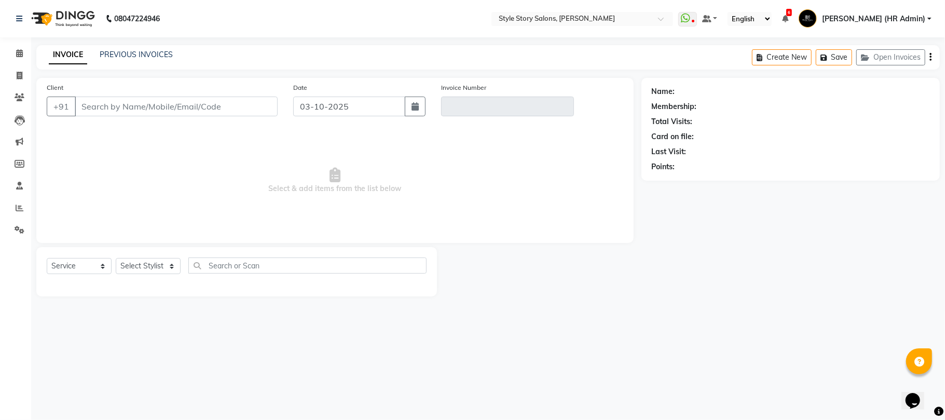
select select "61197"
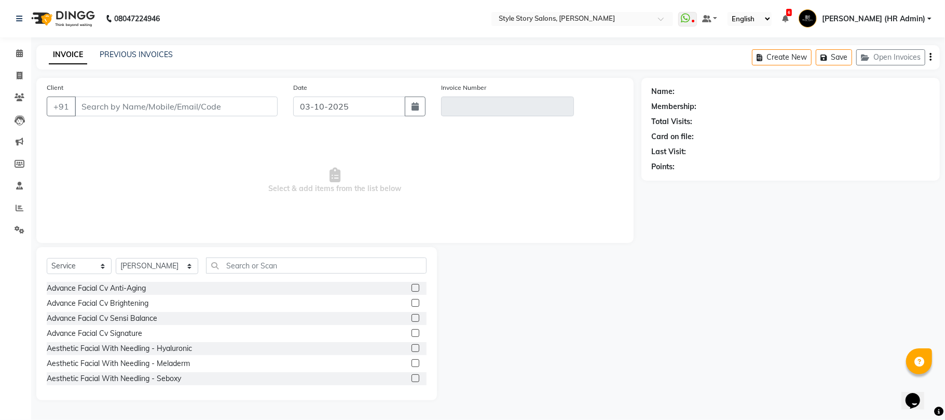
type input "9356342840"
type input "V/2025-26/1792"
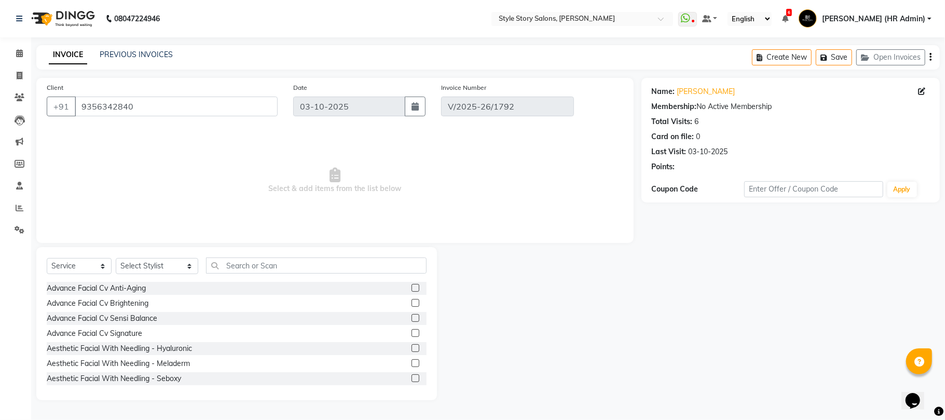
select select "select"
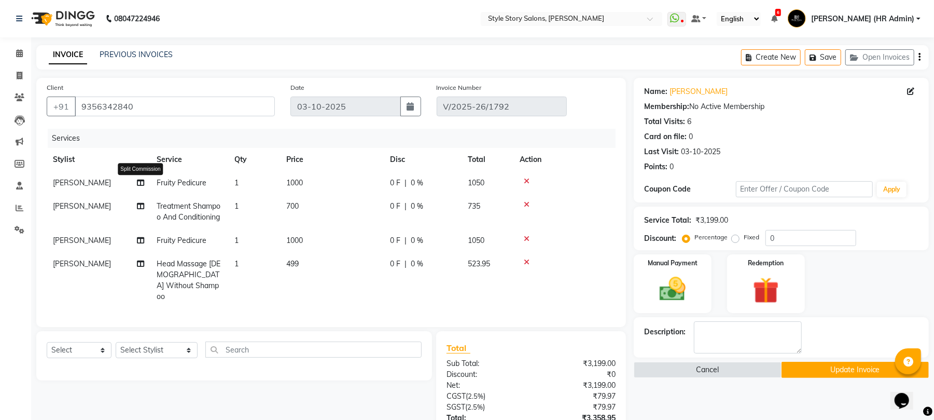
click at [141, 184] on icon at bounding box center [140, 182] width 7 height 7
select select "62114"
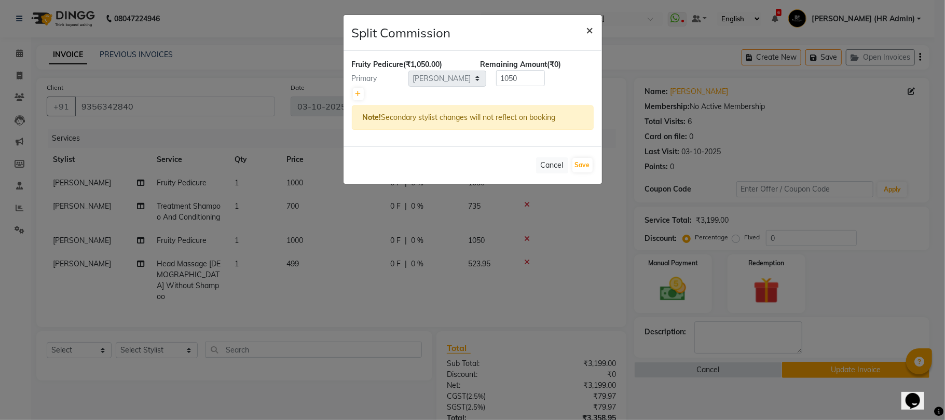
click at [588, 30] on span "×" at bounding box center [589, 30] width 7 height 16
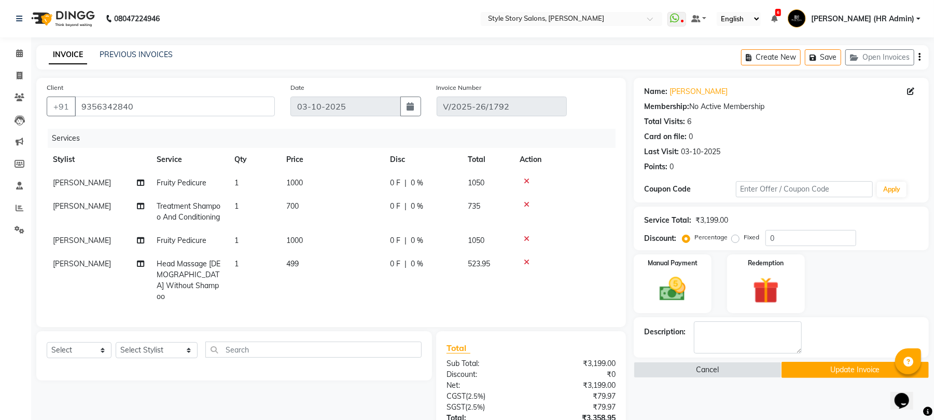
click at [71, 10] on img at bounding box center [61, 18] width 71 height 29
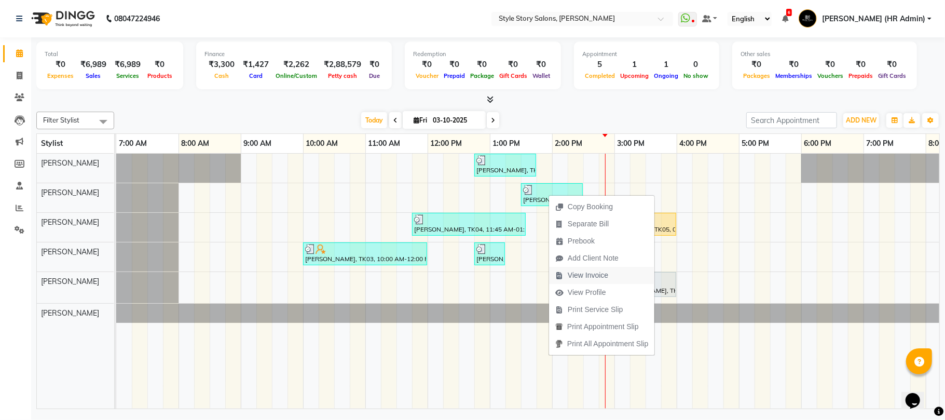
click at [586, 267] on span "View Invoice" at bounding box center [581, 275] width 65 height 17
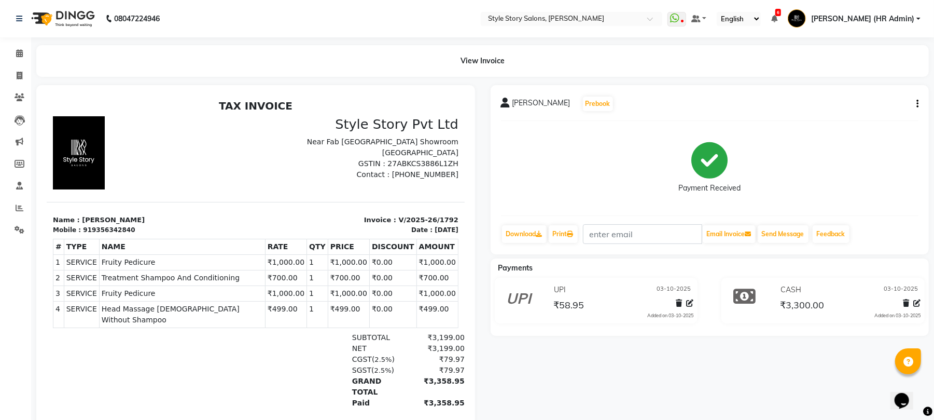
click at [917, 104] on icon "button" at bounding box center [918, 104] width 2 height 1
click at [861, 117] on div "Edit Invoice" at bounding box center [865, 116] width 71 height 13
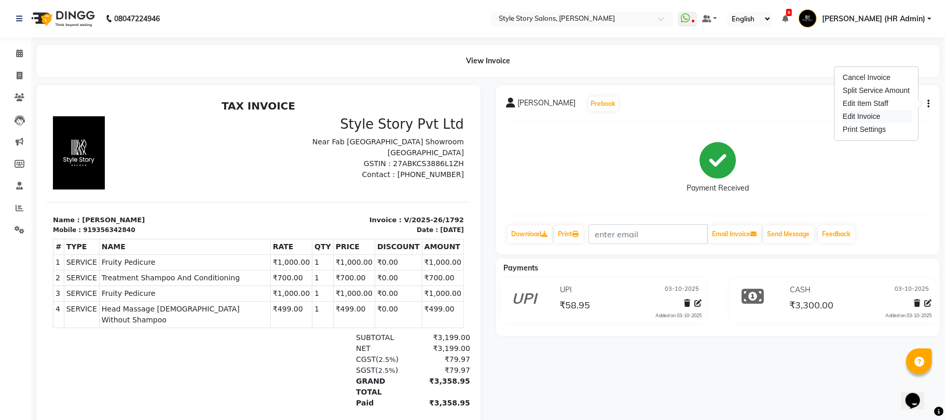
select select "service"
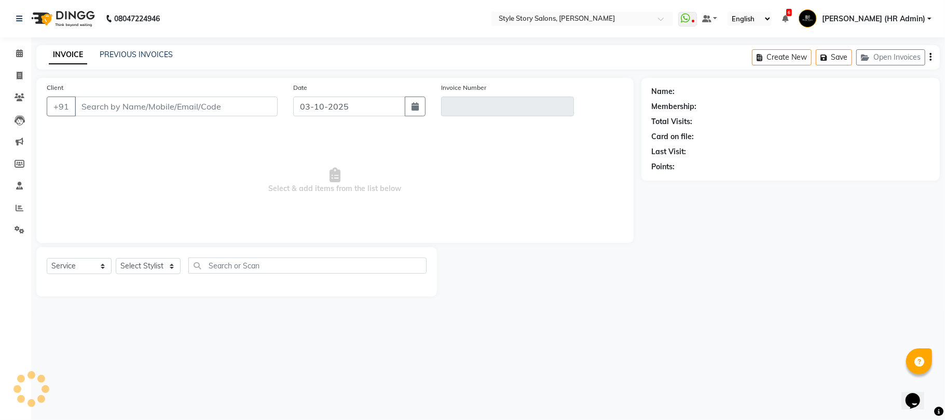
select select "61197"
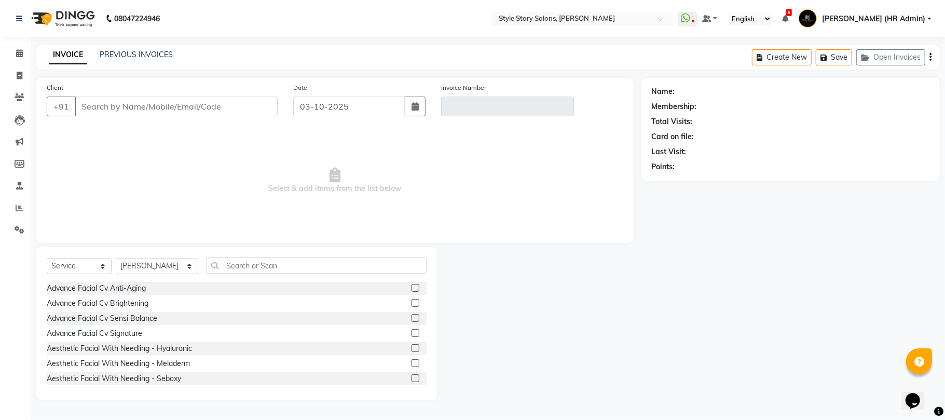
type input "9356342840"
type input "V/2025-26/1792"
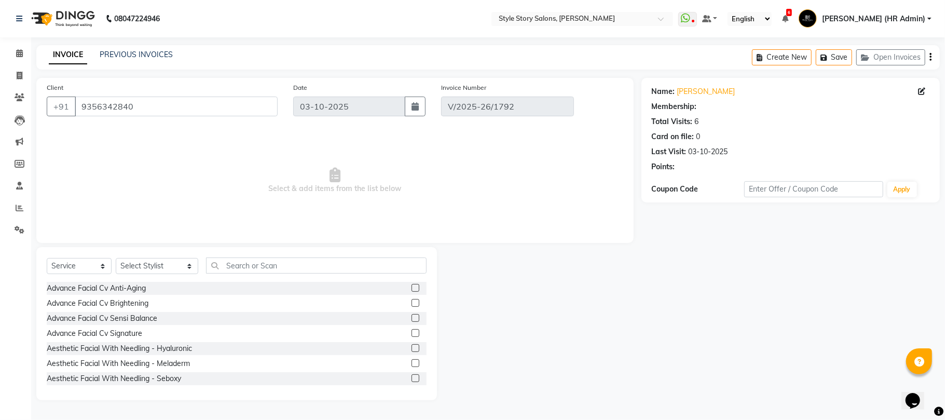
select select "select"
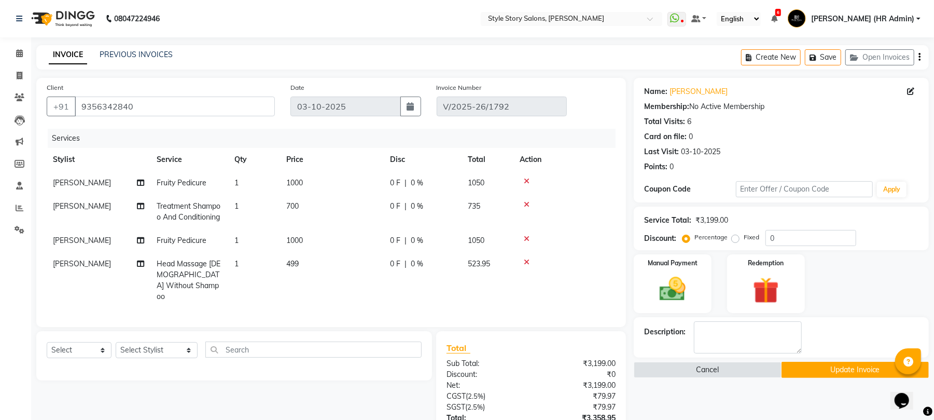
click at [73, 185] on span "[PERSON_NAME]" at bounding box center [82, 182] width 58 height 9
select select "62114"
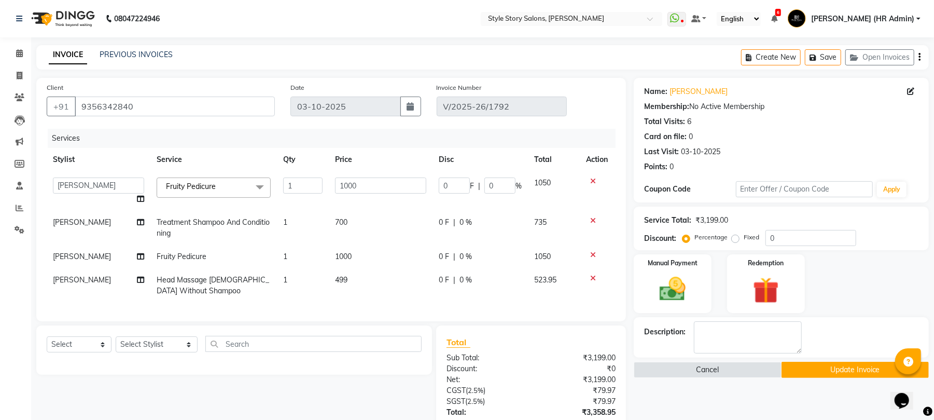
click at [75, 185] on select "Aayushi Dahat Adesh khadse Ambika Dhadse Front Desk Arshad Ansari Deepika Taiwa…" at bounding box center [98, 185] width 91 height 16
select select "84756"
click at [221, 152] on th "Service" at bounding box center [213, 159] width 127 height 23
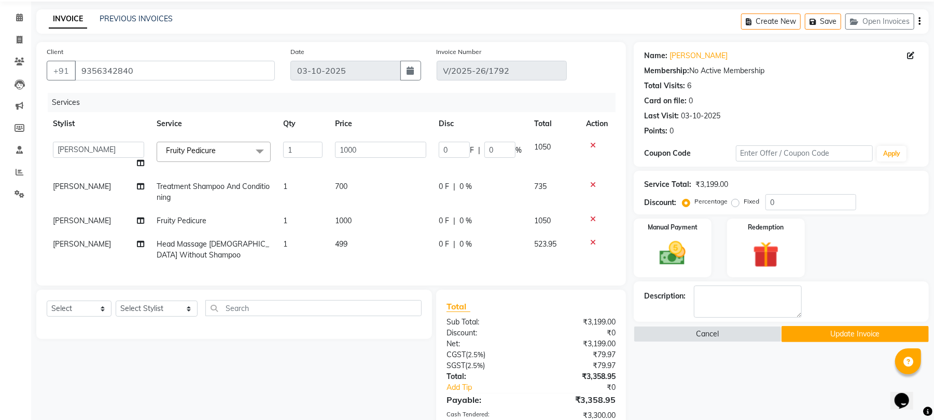
scroll to position [69, 0]
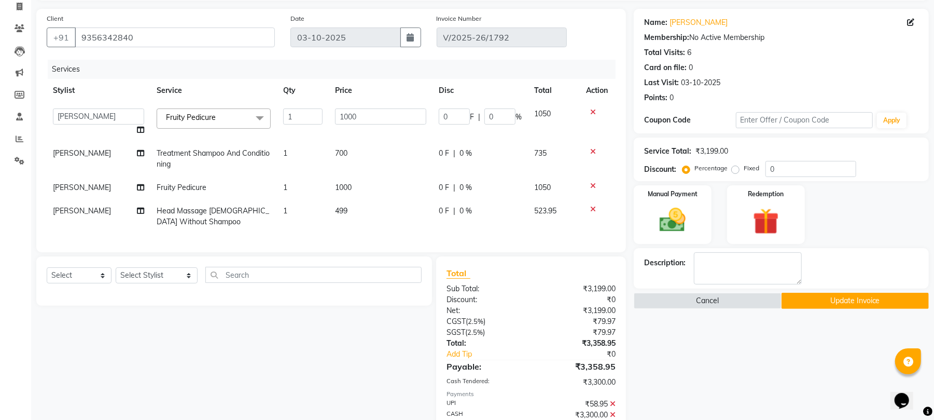
drag, startPoint x: 831, startPoint y: 300, endPoint x: 789, endPoint y: 353, distance: 67.6
click at [830, 300] on button "Update Invoice" at bounding box center [855, 301] width 147 height 16
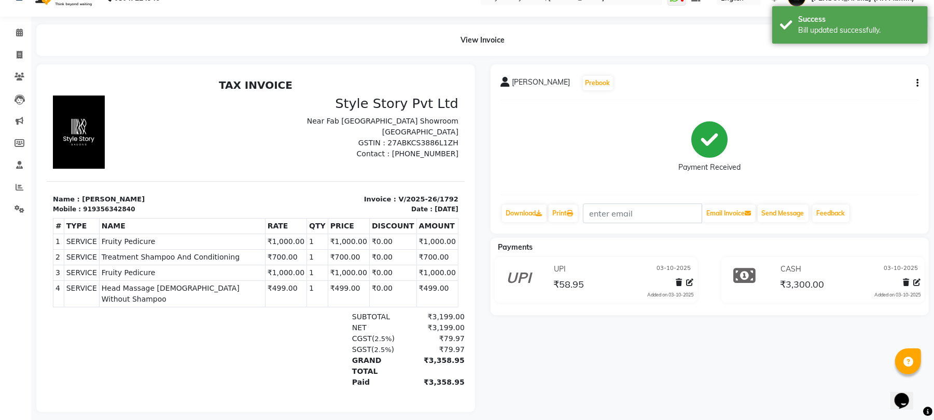
scroll to position [38, 0]
